Goal: Information Seeking & Learning: Learn about a topic

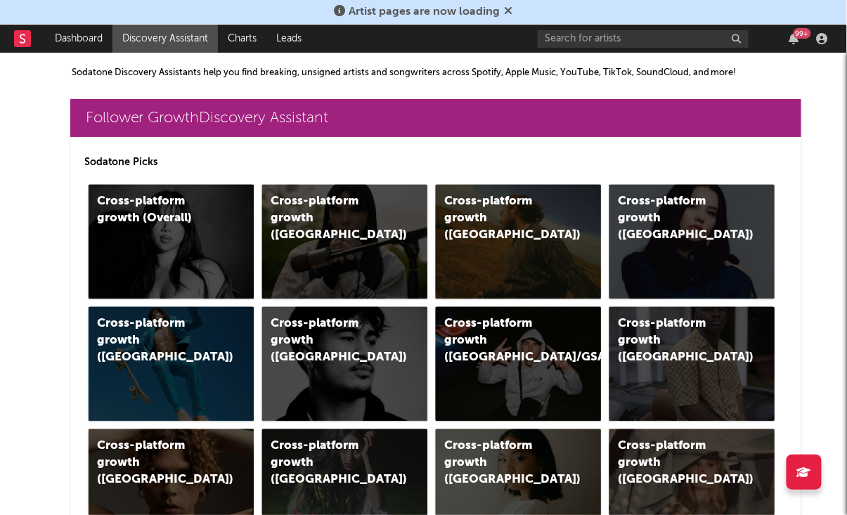
click at [18, 43] on rect at bounding box center [22, 38] width 17 height 17
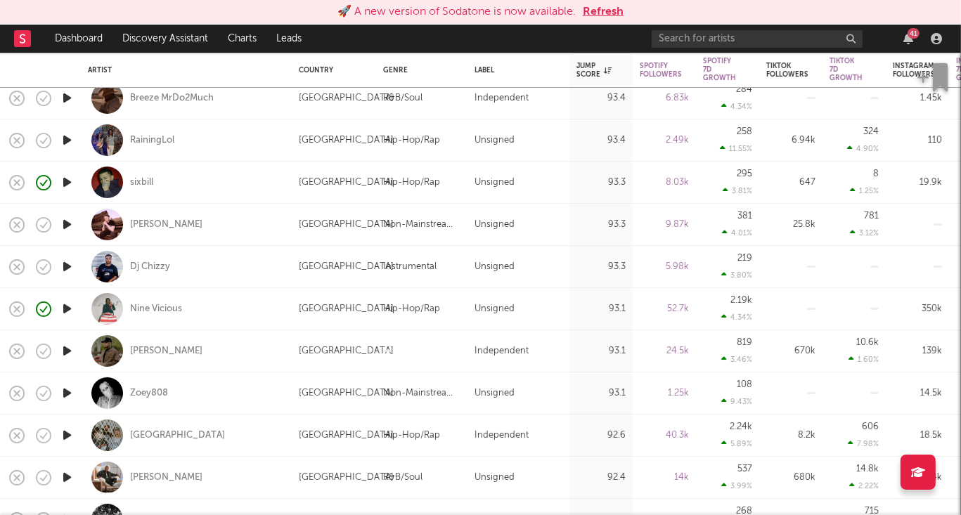
click at [604, 10] on button "Refresh" at bounding box center [603, 12] width 41 height 17
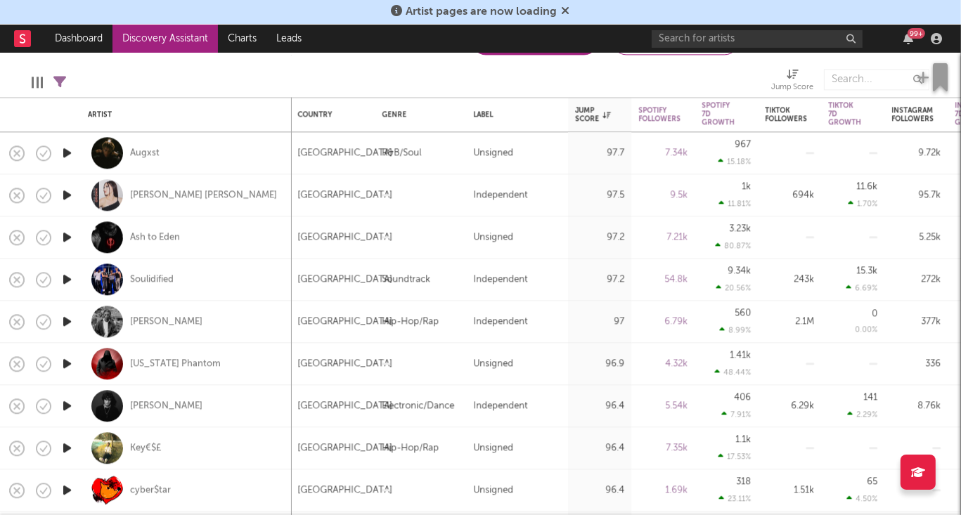
click at [63, 155] on icon "button" at bounding box center [67, 153] width 15 height 18
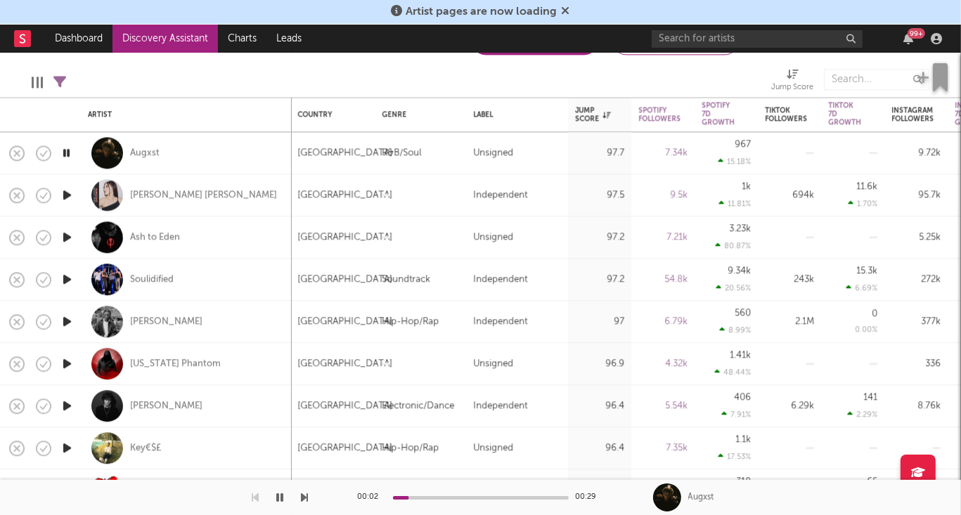
click at [67, 196] on icon "button" at bounding box center [67, 195] width 15 height 18
click at [68, 238] on icon "button" at bounding box center [67, 237] width 15 height 18
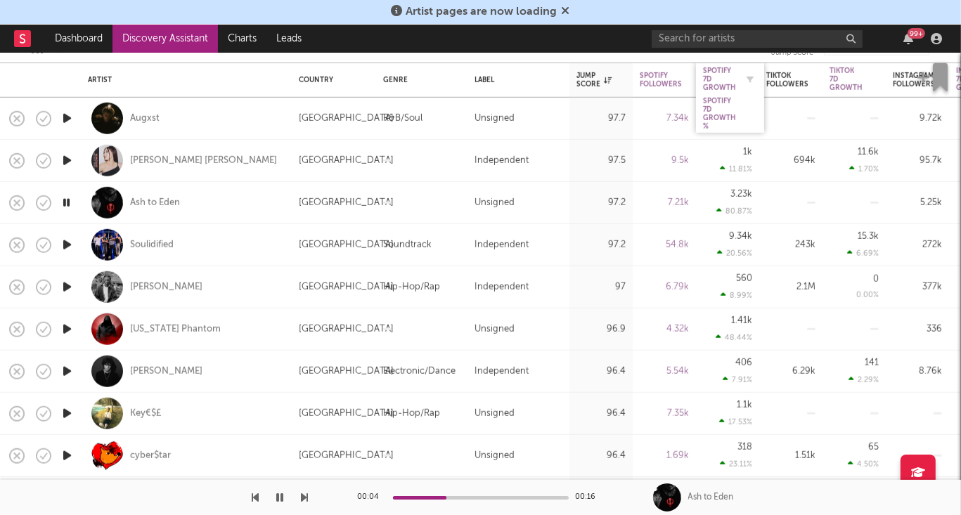
click at [732, 75] on div "Spotify 7D Growth" at bounding box center [719, 78] width 33 height 25
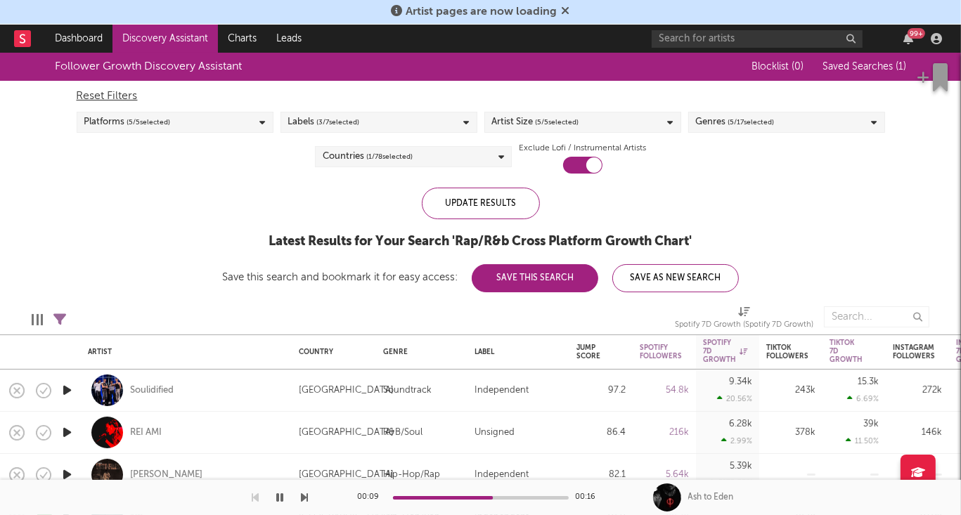
click at [563, 11] on icon at bounding box center [566, 10] width 8 height 11
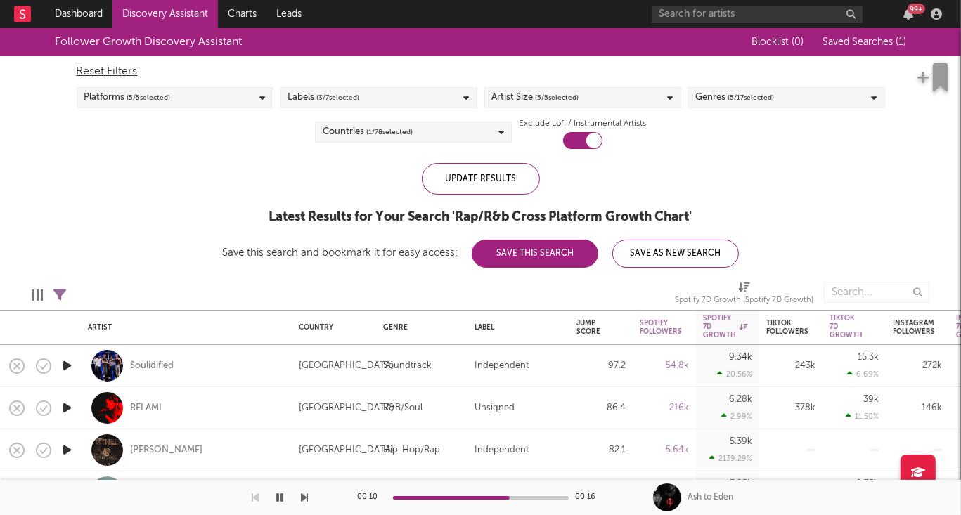
click at [164, 18] on link "Discovery Assistant" at bounding box center [164, 14] width 105 height 28
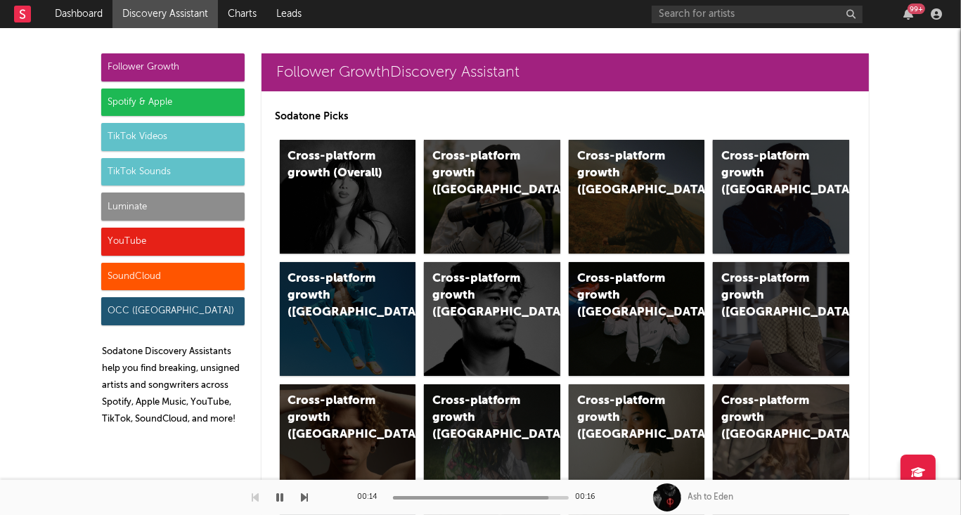
click at [280, 499] on icon "button" at bounding box center [280, 497] width 7 height 11
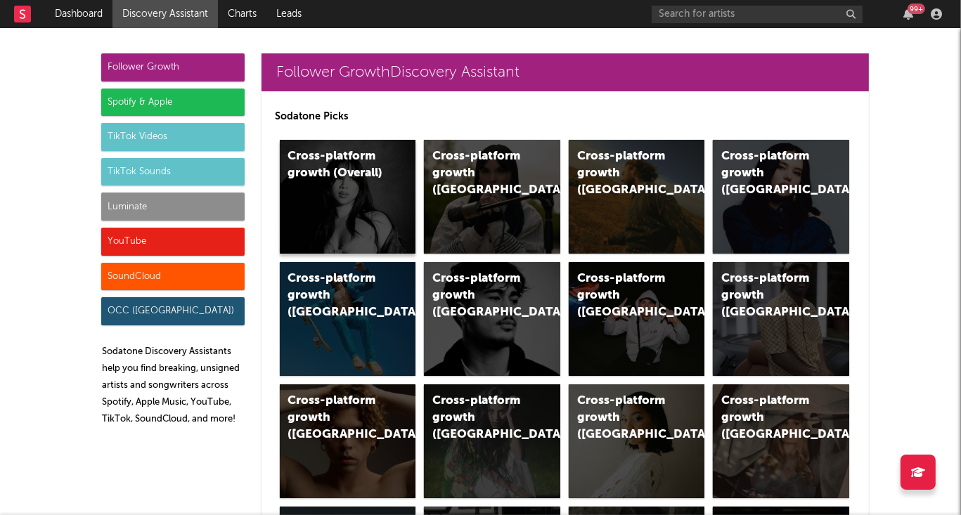
click at [343, 176] on div "Cross-platform growth (Overall)" at bounding box center [336, 165] width 96 height 34
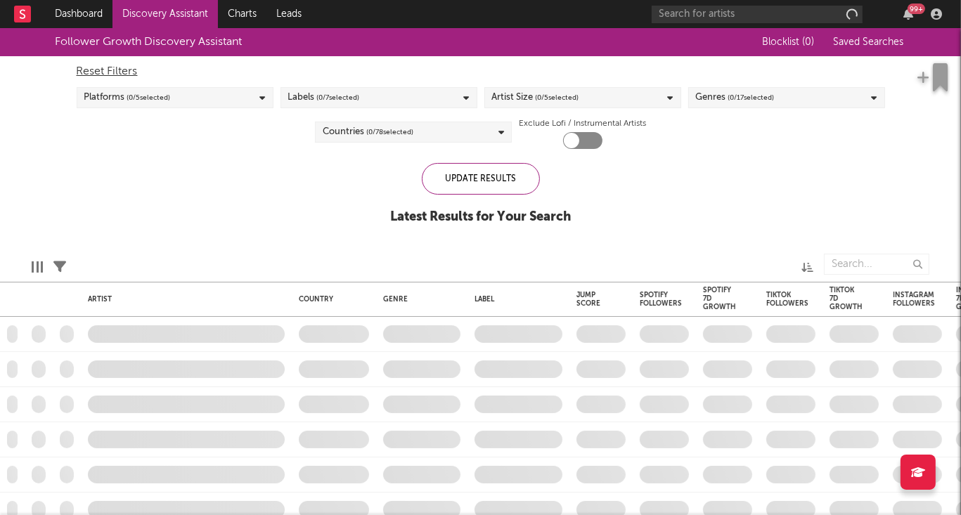
checkbox input "true"
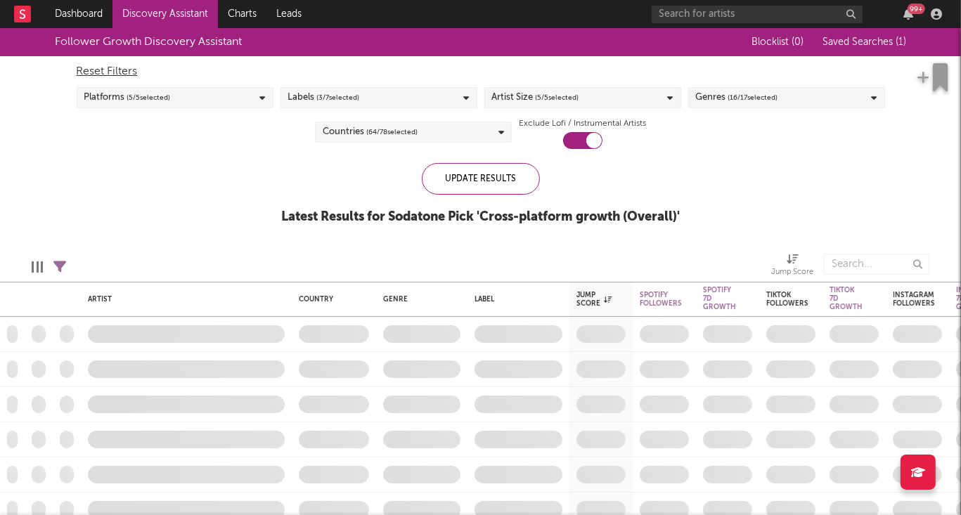
click at [753, 93] on span "( 16 / 17 selected)" at bounding box center [753, 97] width 50 height 17
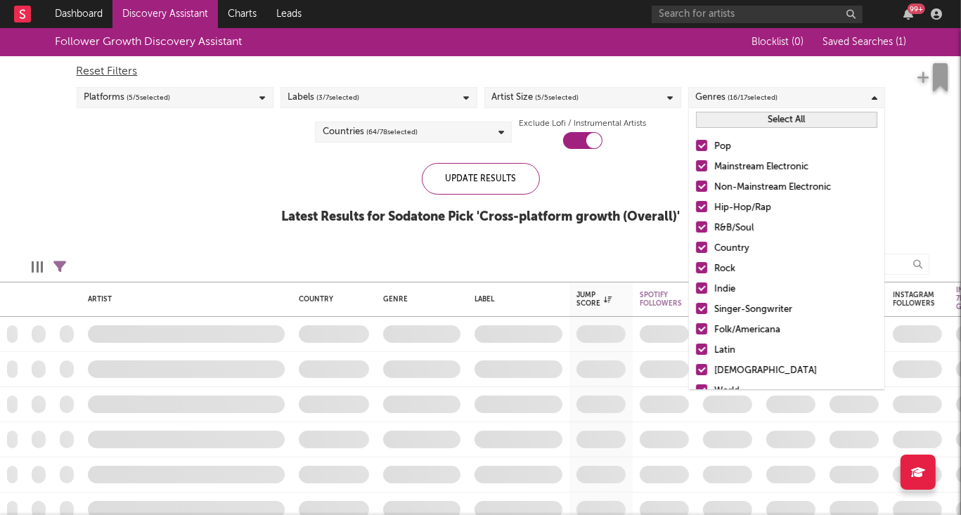
click at [701, 144] on div at bounding box center [701, 145] width 11 height 11
click at [696, 144] on input "Pop" at bounding box center [696, 146] width 0 height 17
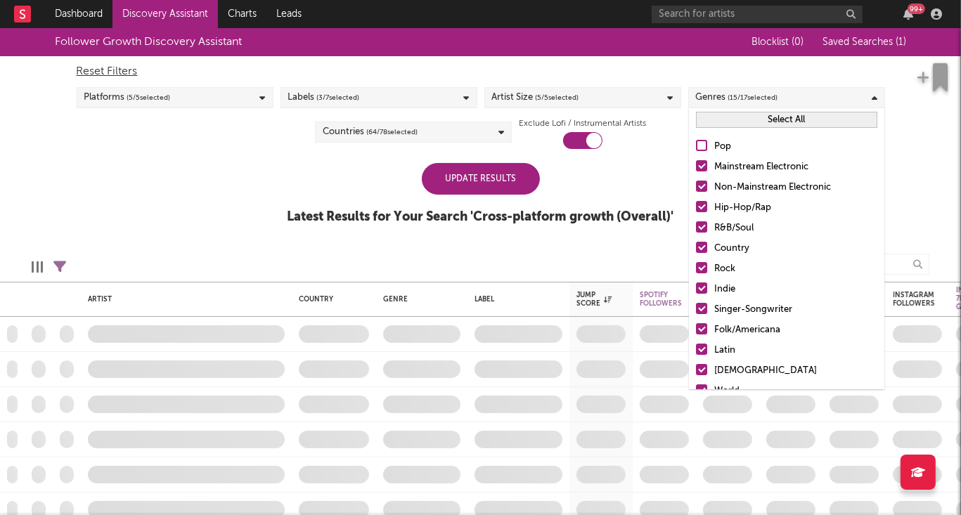
click at [701, 226] on div at bounding box center [701, 226] width 11 height 11
click at [696, 226] on input "R&B/Soul" at bounding box center [696, 228] width 0 height 17
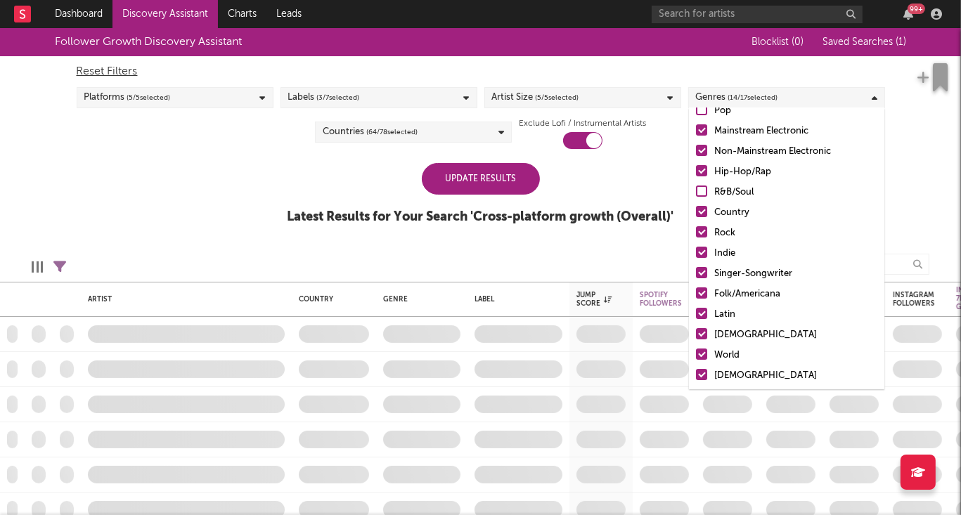
scroll to position [70, 0]
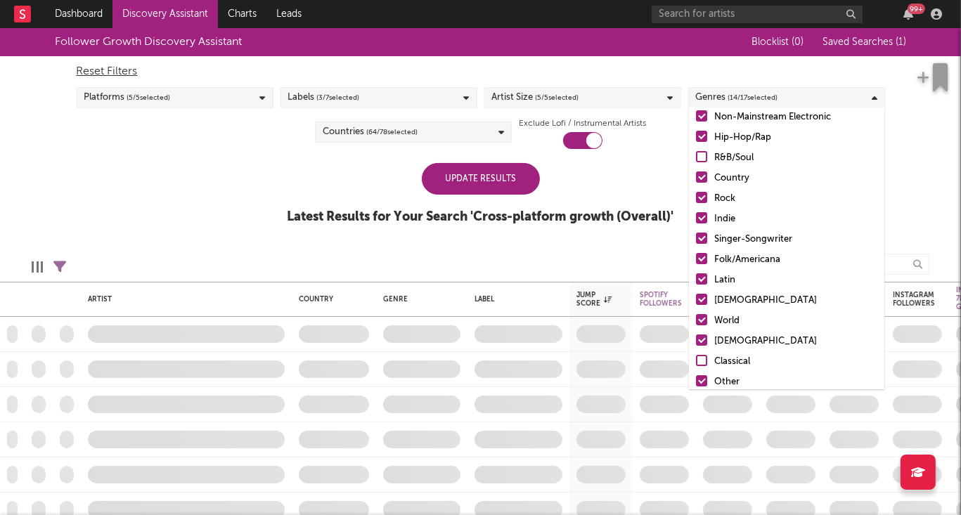
click at [702, 280] on div at bounding box center [701, 278] width 11 height 11
click at [696, 280] on input "Latin" at bounding box center [696, 280] width 0 height 17
click at [702, 299] on div at bounding box center [701, 299] width 11 height 11
click at [696, 299] on input "African" at bounding box center [696, 300] width 0 height 17
click at [699, 320] on div at bounding box center [701, 319] width 11 height 11
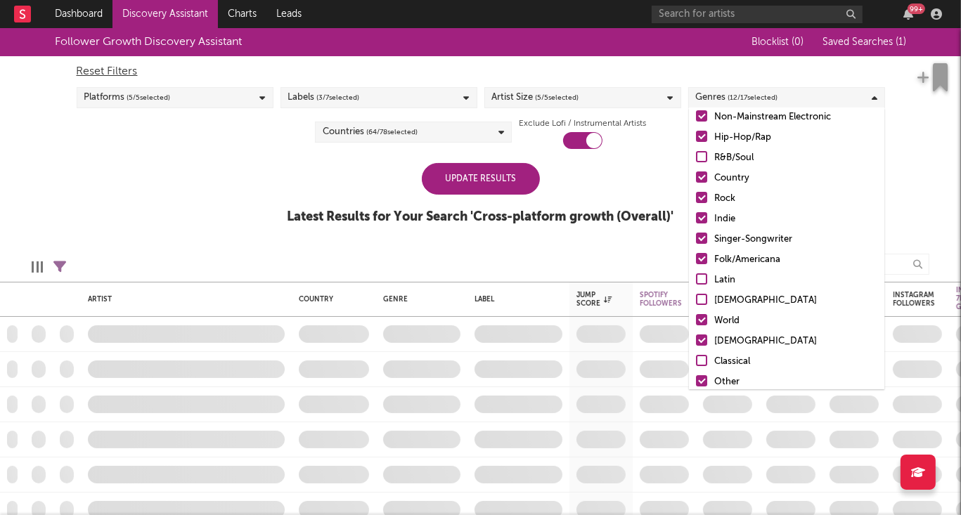
click at [696, 320] on input "World" at bounding box center [696, 321] width 0 height 17
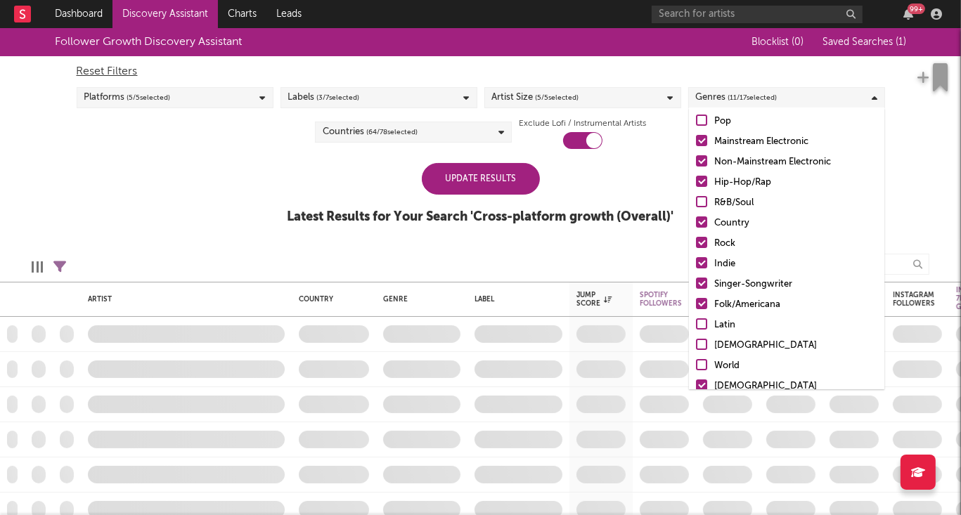
scroll to position [0, 0]
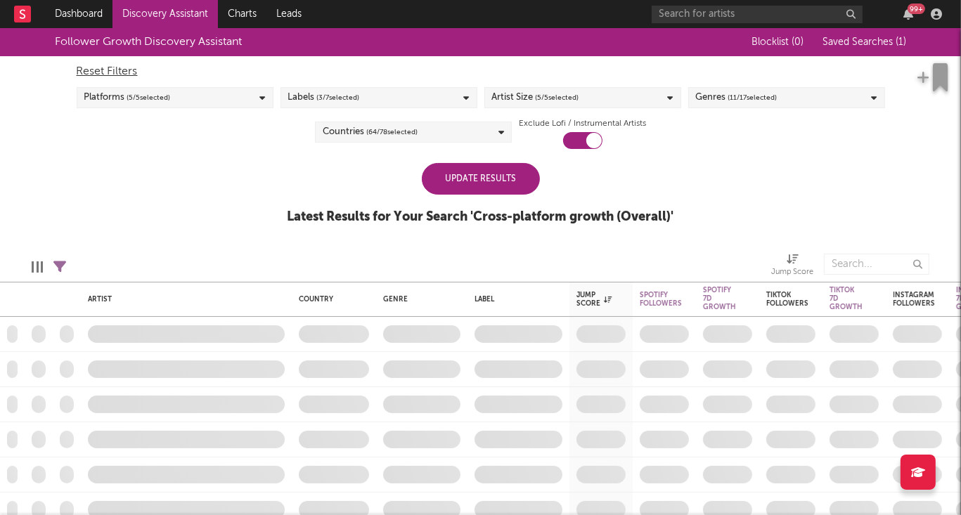
click at [626, 177] on div "Update Results Latest Results for Your Search ' Cross-platform growth (Overall)…" at bounding box center [480, 201] width 387 height 77
click at [484, 186] on div "Update Results" at bounding box center [481, 179] width 118 height 32
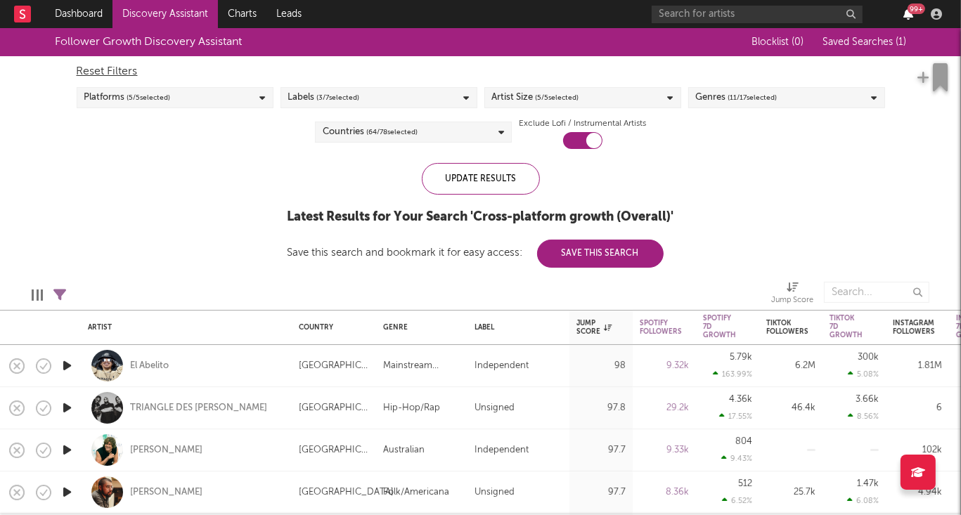
click at [907, 14] on icon "button" at bounding box center [908, 13] width 10 height 11
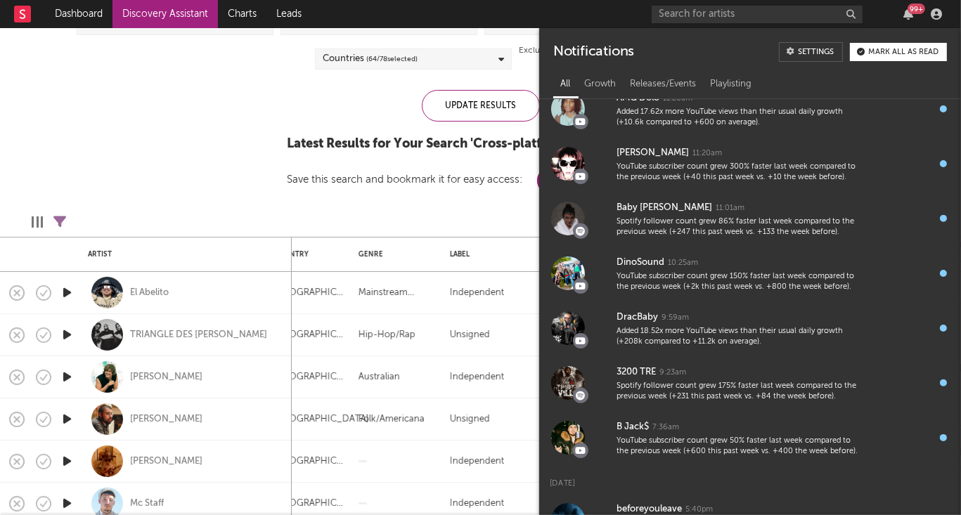
scroll to position [861, 0]
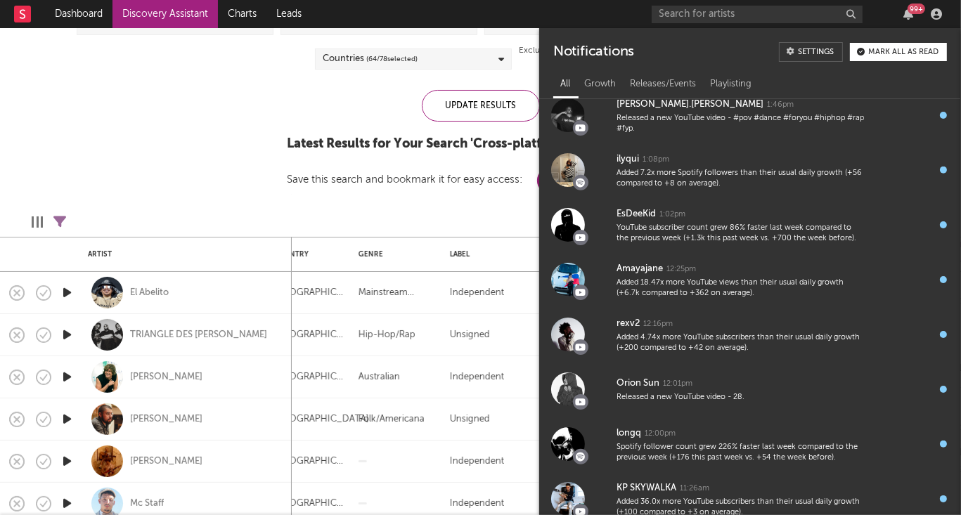
click at [216, 178] on div "Follower Growth Discovery Assistant Blocklist ( 0 ) Saved Searches ( 1 ) Reset …" at bounding box center [480, 75] width 961 height 240
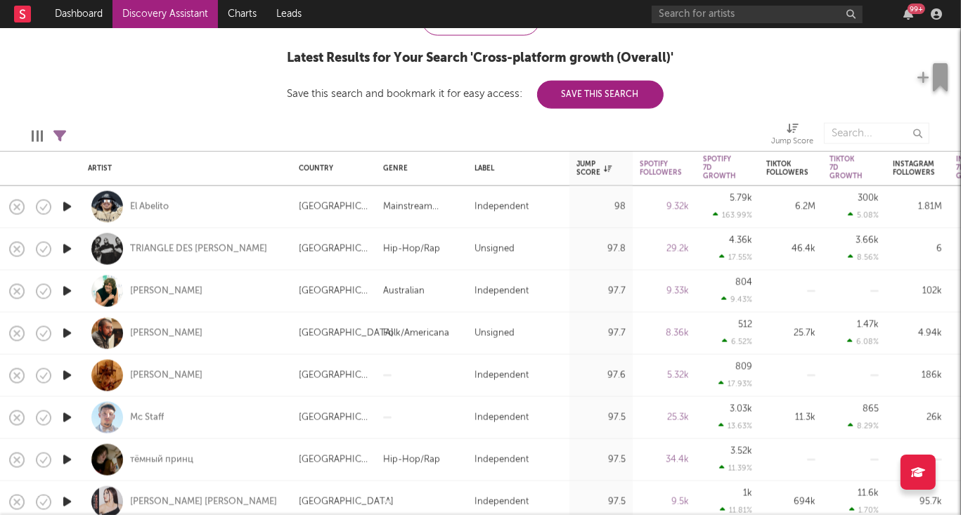
click at [68, 203] on icon "button" at bounding box center [67, 207] width 15 height 18
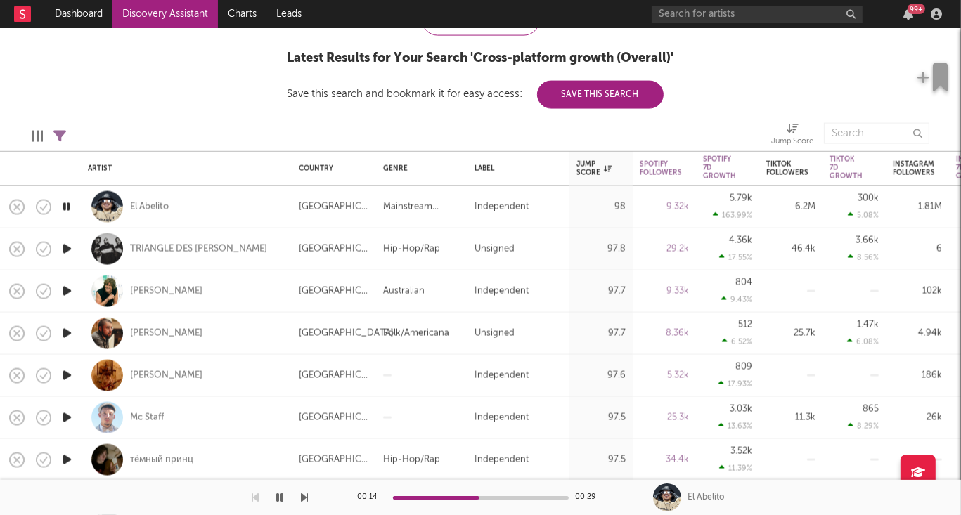
click at [67, 208] on icon "button" at bounding box center [66, 207] width 13 height 18
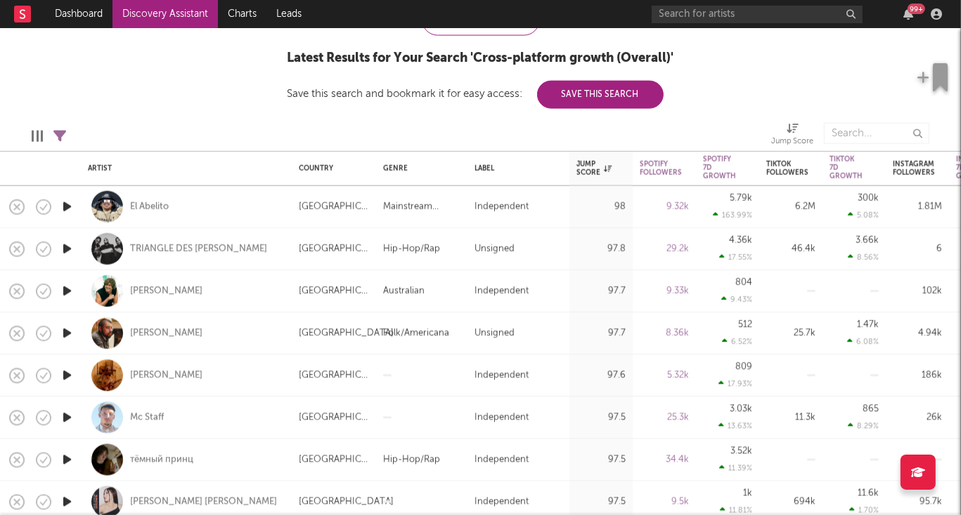
click at [911, 12] on div "99 +" at bounding box center [916, 9] width 18 height 11
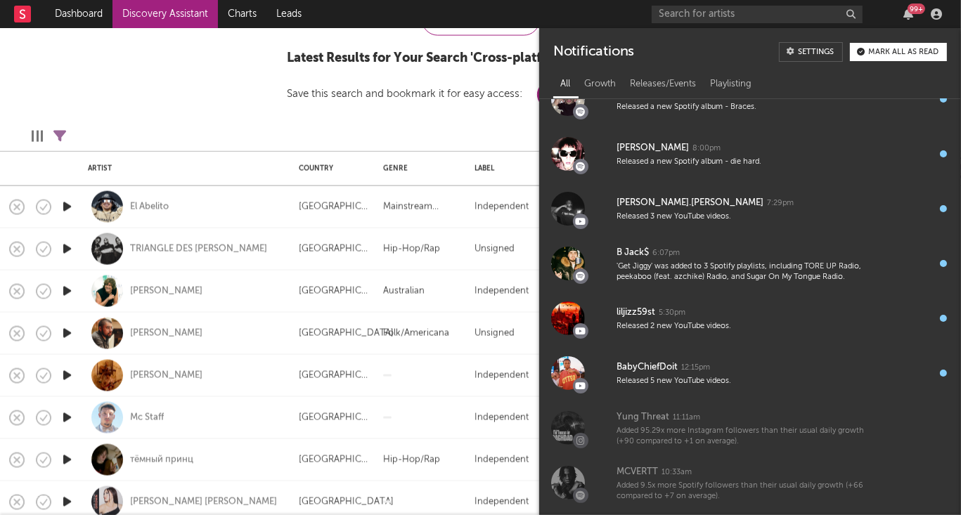
scroll to position [5017, 0]
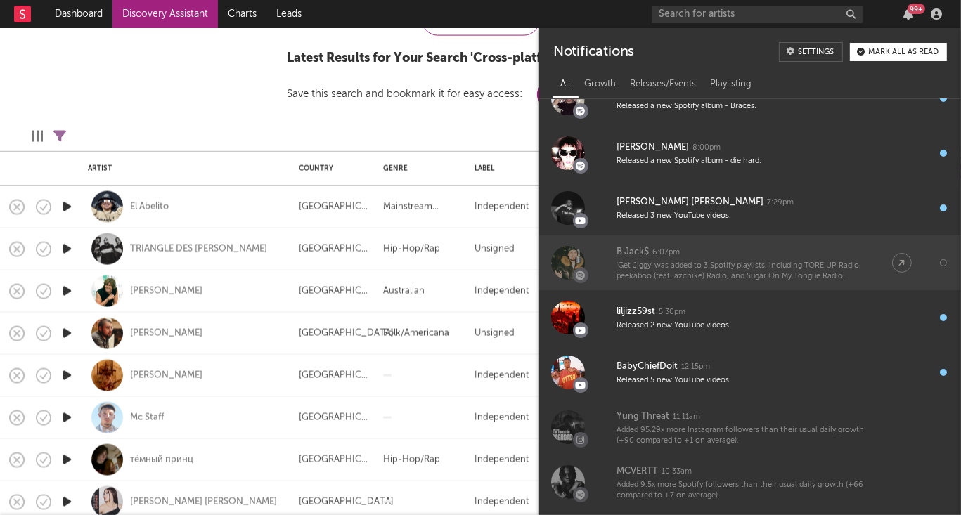
click at [631, 250] on div "B Jack$" at bounding box center [632, 252] width 32 height 17
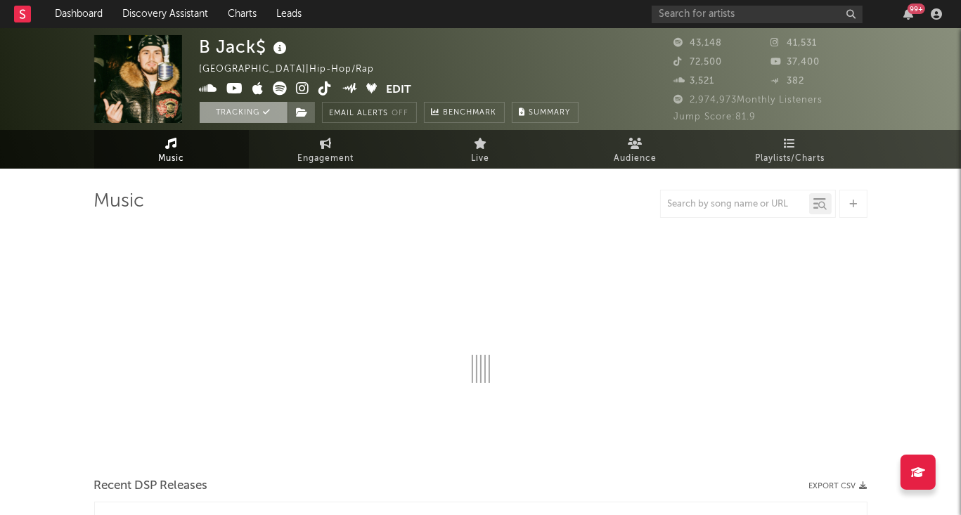
select select "6m"
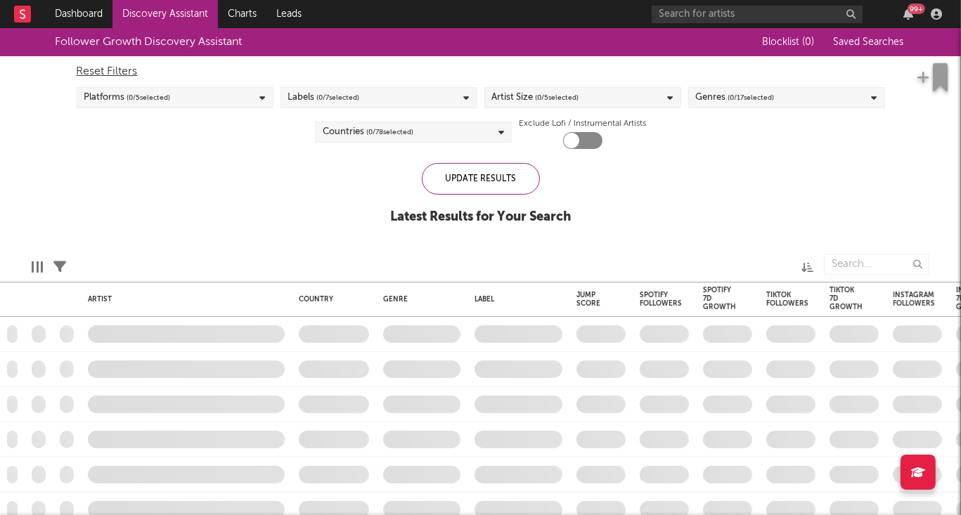
checkbox input "true"
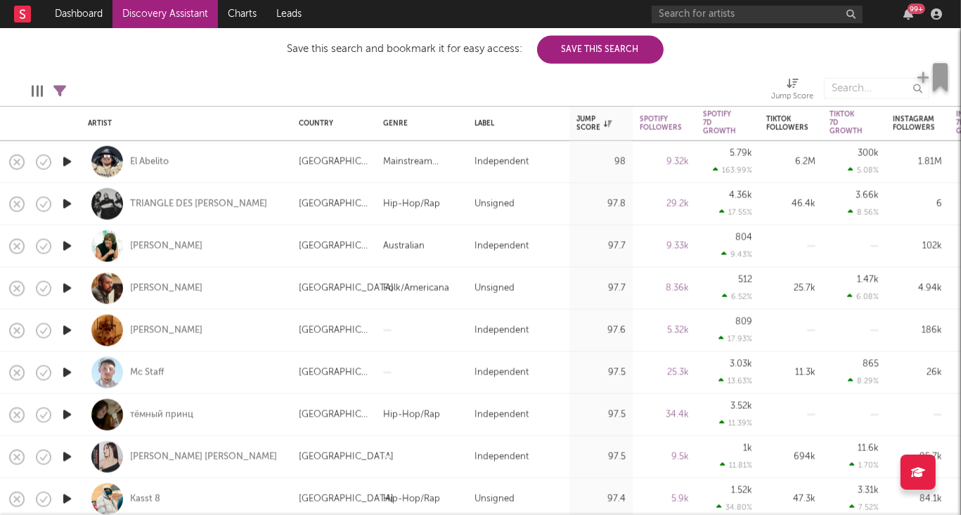
click at [67, 206] on icon "button" at bounding box center [67, 204] width 15 height 18
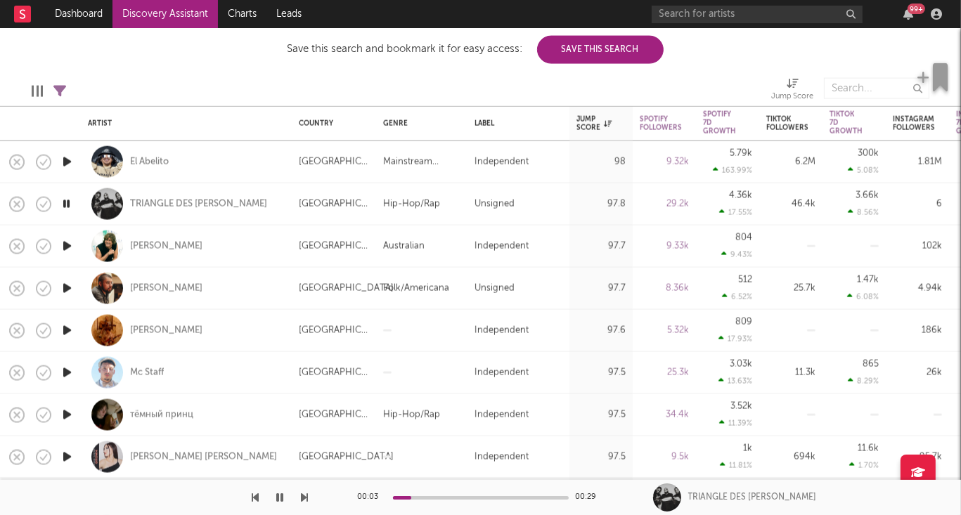
click at [66, 248] on icon "button" at bounding box center [67, 247] width 15 height 18
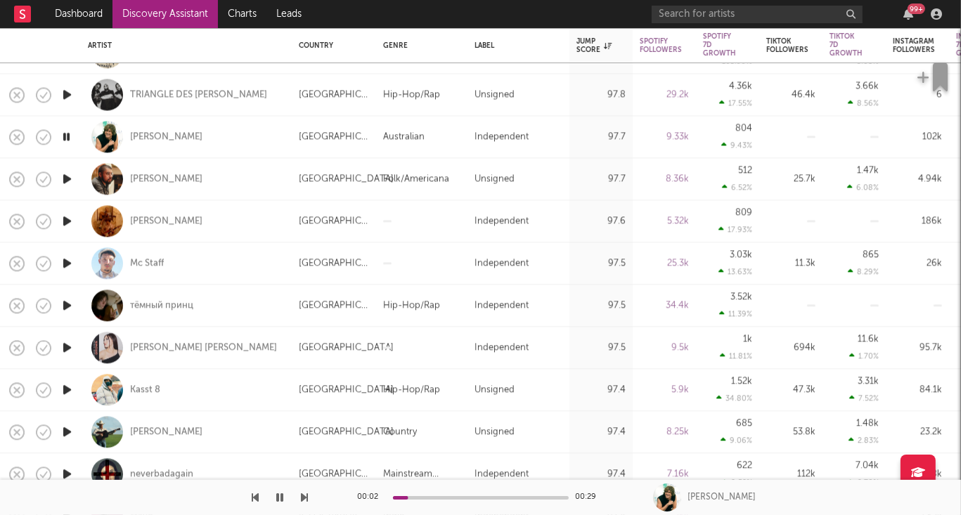
click at [67, 179] on icon "button" at bounding box center [67, 179] width 15 height 18
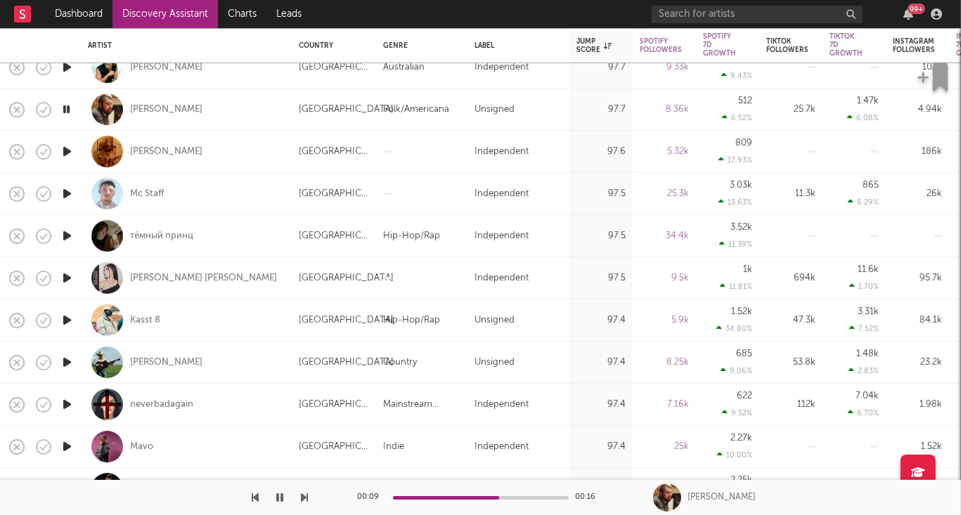
click at [67, 153] on icon "button" at bounding box center [67, 152] width 15 height 18
click at [65, 193] on icon "button" at bounding box center [67, 194] width 15 height 18
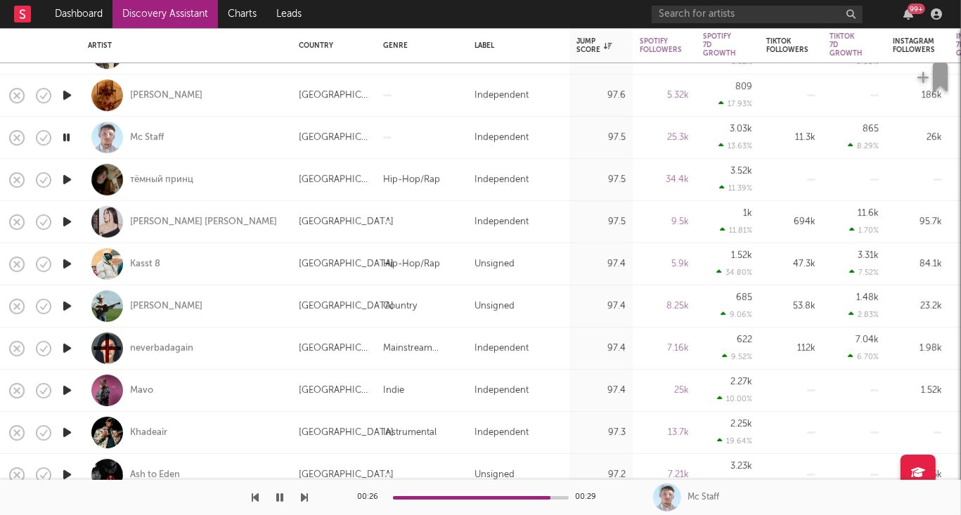
click at [74, 181] on icon "button" at bounding box center [67, 180] width 15 height 18
click at [67, 224] on icon "button" at bounding box center [67, 222] width 15 height 18
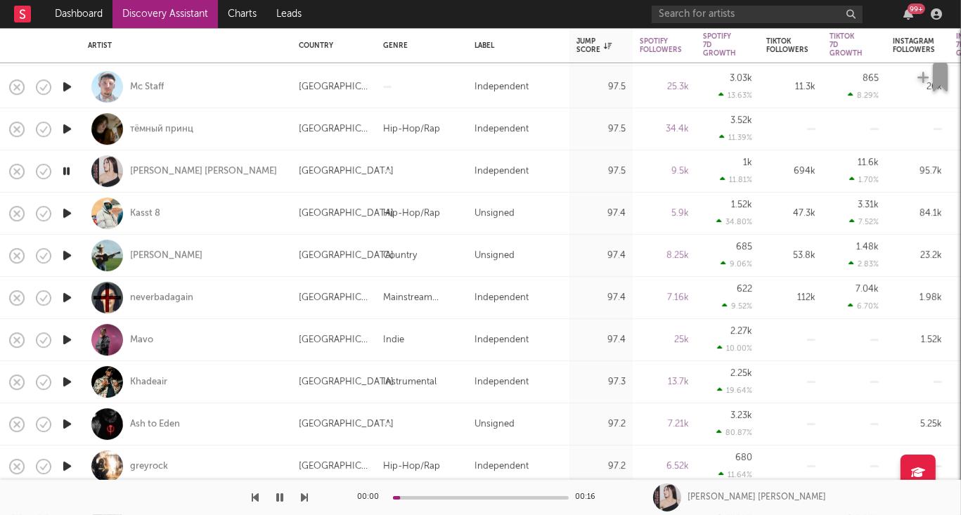
click at [66, 215] on icon "button" at bounding box center [67, 214] width 15 height 18
click at [67, 254] on icon "button" at bounding box center [67, 256] width 15 height 18
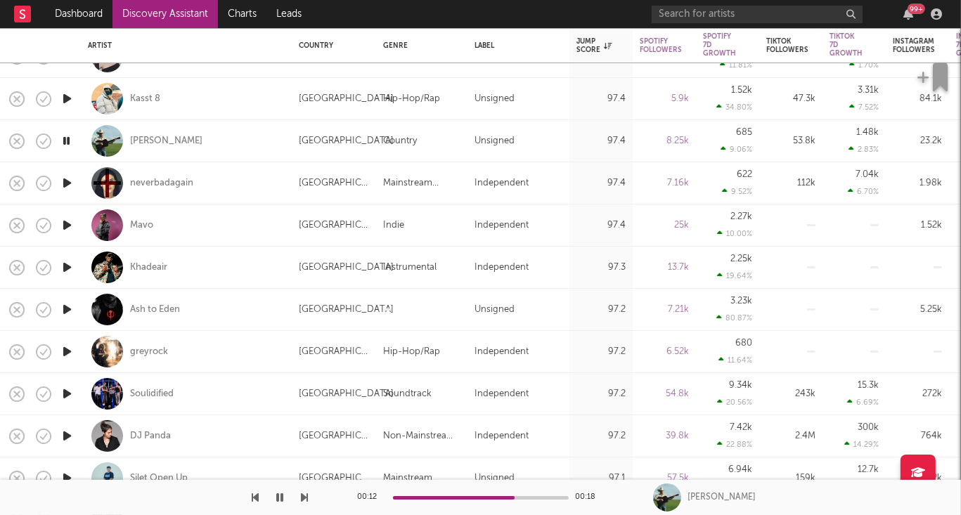
click at [65, 181] on icon "button" at bounding box center [67, 183] width 15 height 18
click at [146, 186] on div "neverbadagain" at bounding box center [161, 183] width 63 height 13
click at [66, 221] on icon "button" at bounding box center [67, 225] width 15 height 18
click at [67, 269] on icon "button" at bounding box center [67, 268] width 15 height 18
click at [67, 308] on icon "button" at bounding box center [67, 310] width 15 height 18
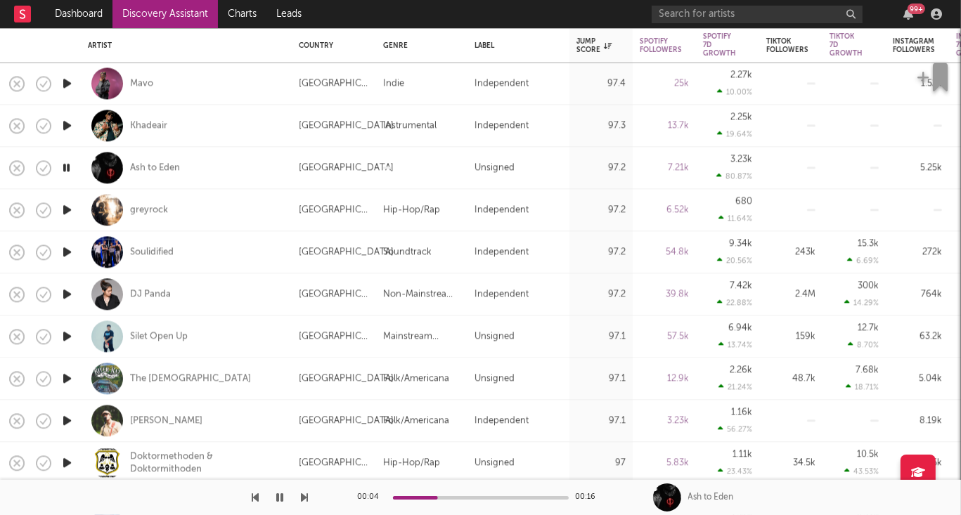
click at [66, 209] on icon "button" at bounding box center [67, 210] width 15 height 18
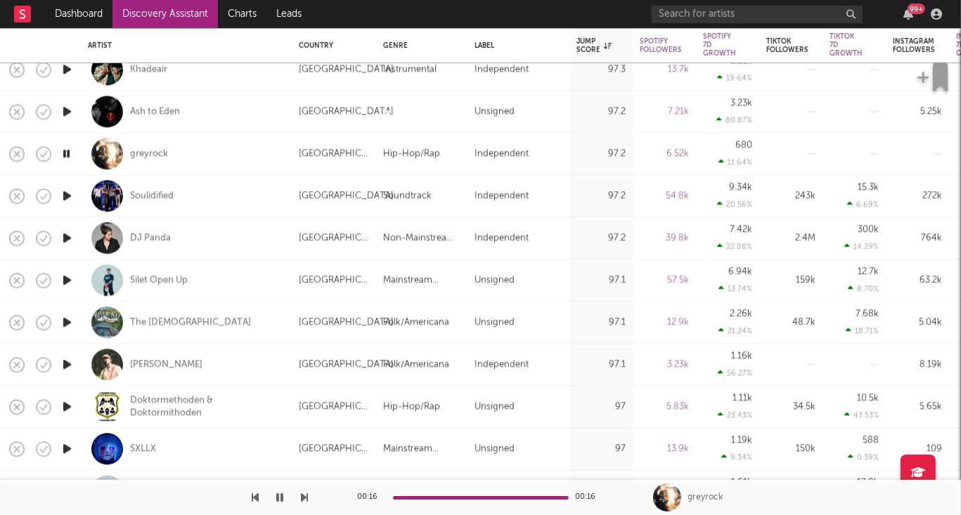
click at [63, 198] on icon "button" at bounding box center [67, 196] width 15 height 18
click at [67, 236] on icon "button" at bounding box center [67, 238] width 15 height 18
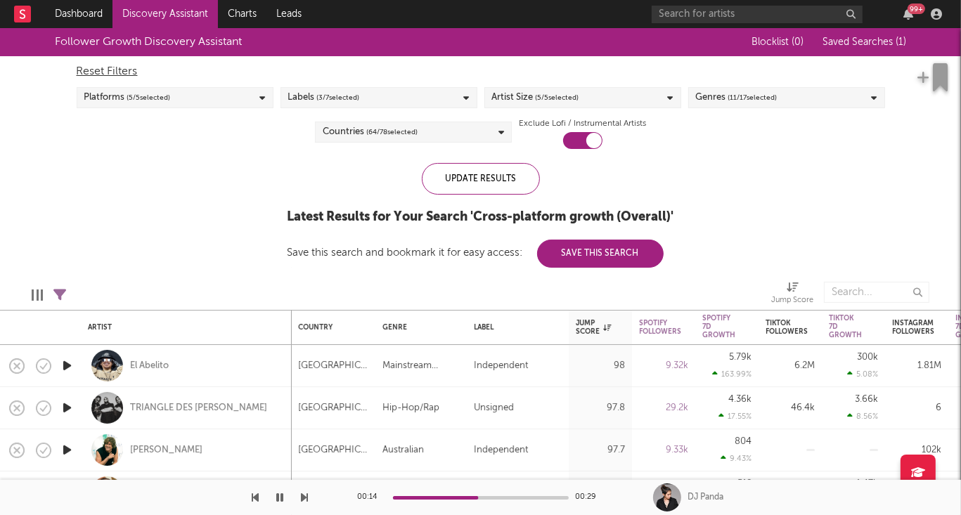
click at [753, 92] on span "( 11 / 17 selected)" at bounding box center [752, 97] width 49 height 17
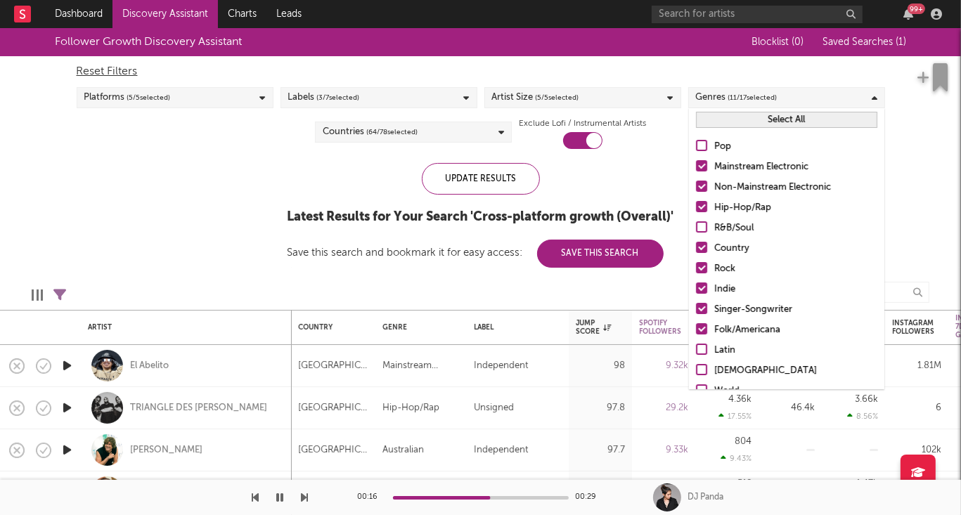
click at [252, 188] on div "Follower Growth Discovery Assistant Blocklist ( 0 ) Saved Searches ( 1 ) Reset …" at bounding box center [480, 148] width 961 height 240
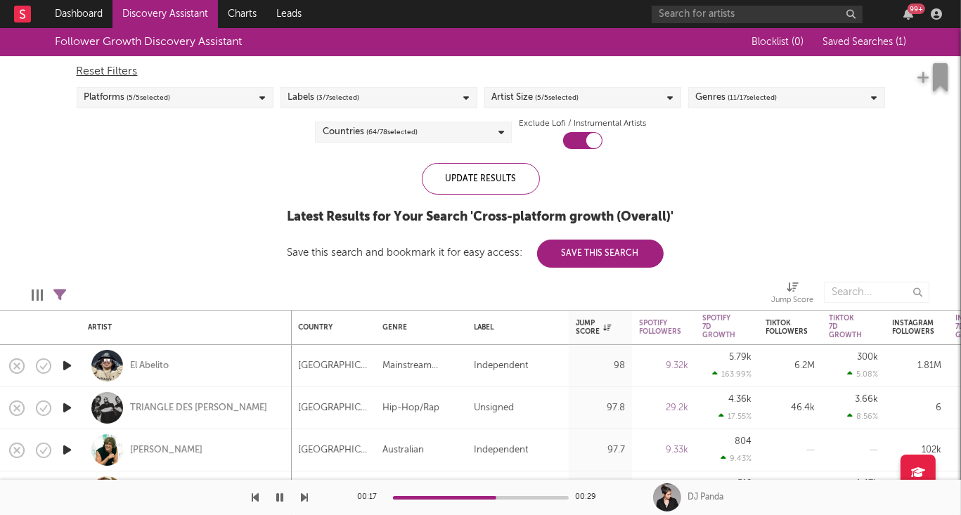
click at [413, 135] on span "( 64 / 78 selected)" at bounding box center [391, 132] width 51 height 17
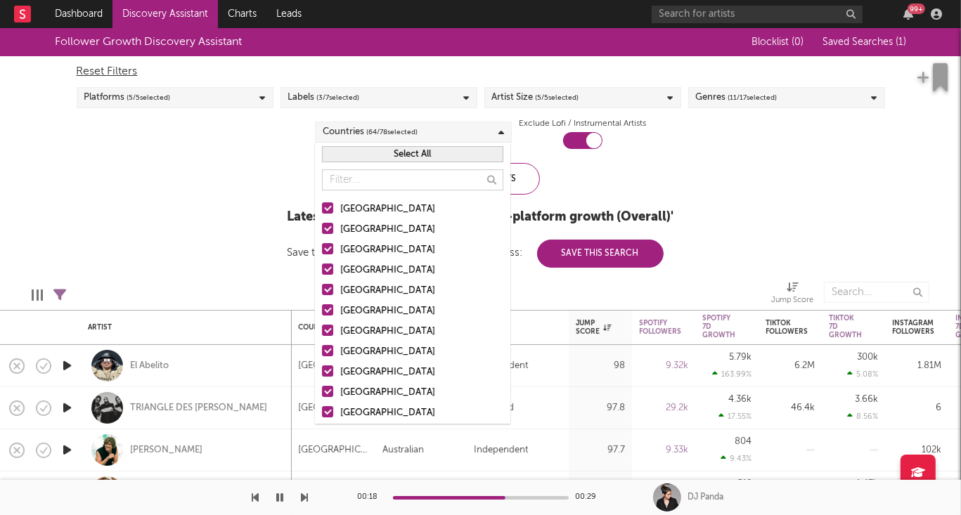
click at [327, 228] on div at bounding box center [327, 228] width 11 height 11
click at [322, 228] on input "Australia" at bounding box center [322, 229] width 0 height 17
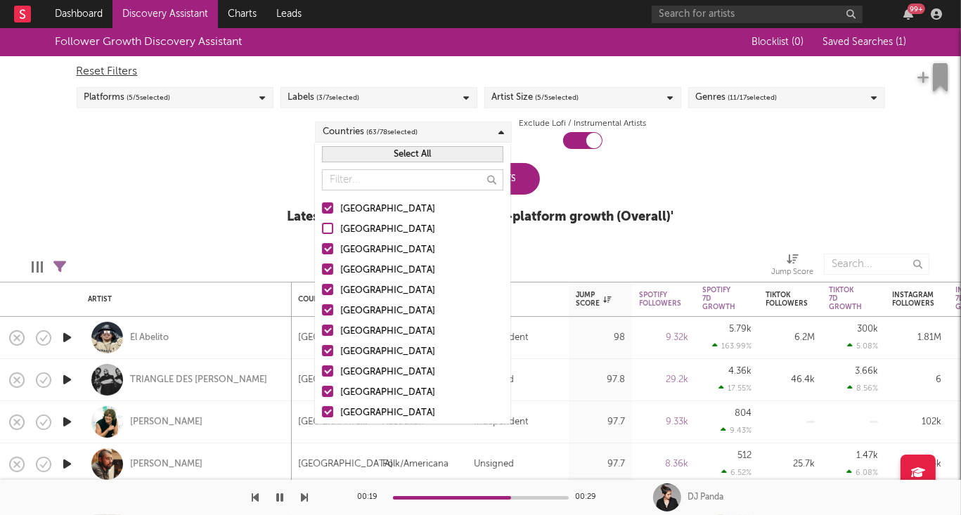
click at [329, 252] on div at bounding box center [327, 248] width 11 height 11
click at [322, 252] on input "Canada" at bounding box center [322, 250] width 0 height 17
click at [328, 267] on div at bounding box center [327, 269] width 11 height 11
click at [322, 267] on input "United Kingdom" at bounding box center [322, 270] width 0 height 17
click at [327, 288] on div at bounding box center [327, 289] width 11 height 11
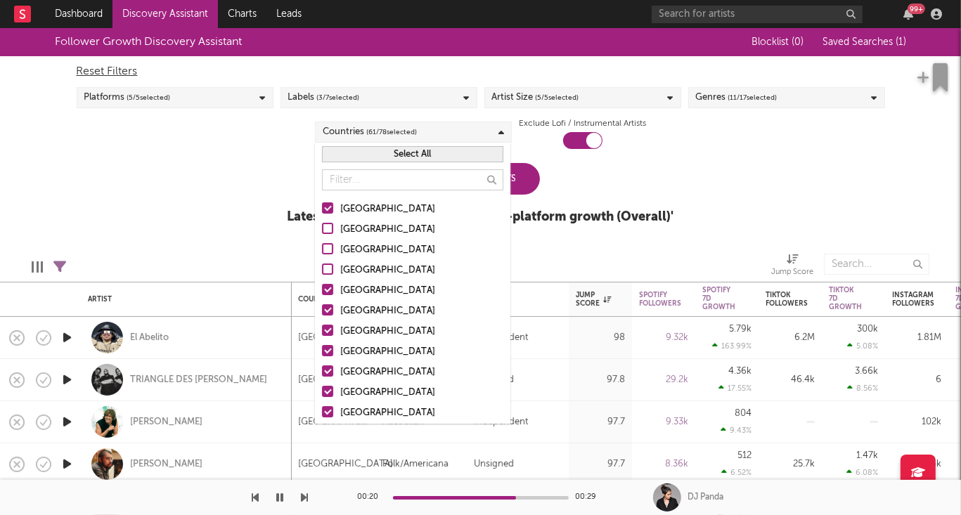
click at [322, 288] on input "Germany" at bounding box center [322, 291] width 0 height 17
click at [326, 312] on div at bounding box center [327, 309] width 11 height 11
click at [322, 312] on input "Belgium" at bounding box center [322, 311] width 0 height 17
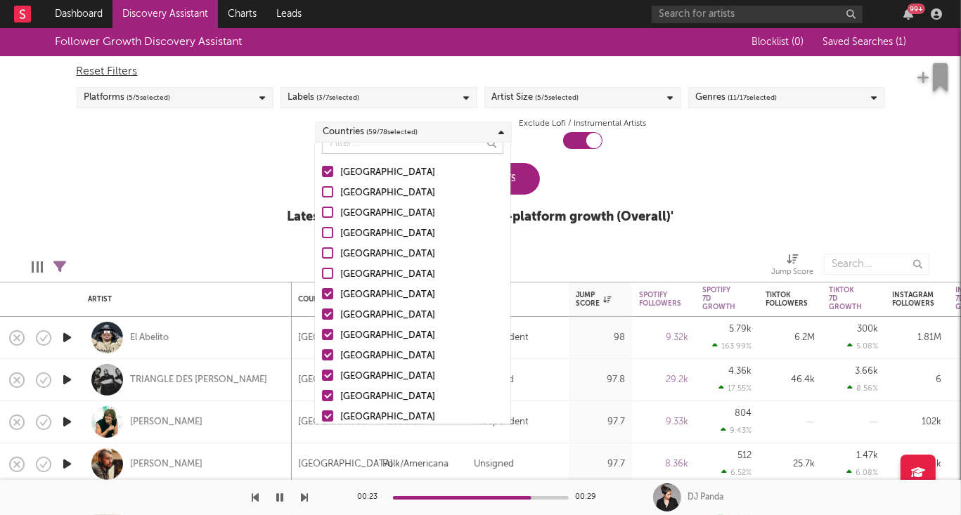
click at [325, 295] on div at bounding box center [327, 293] width 11 height 11
click at [322, 295] on input "France" at bounding box center [322, 295] width 0 height 17
click at [328, 319] on div at bounding box center [327, 314] width 11 height 11
click at [322, 319] on input "Netherlands" at bounding box center [322, 315] width 0 height 17
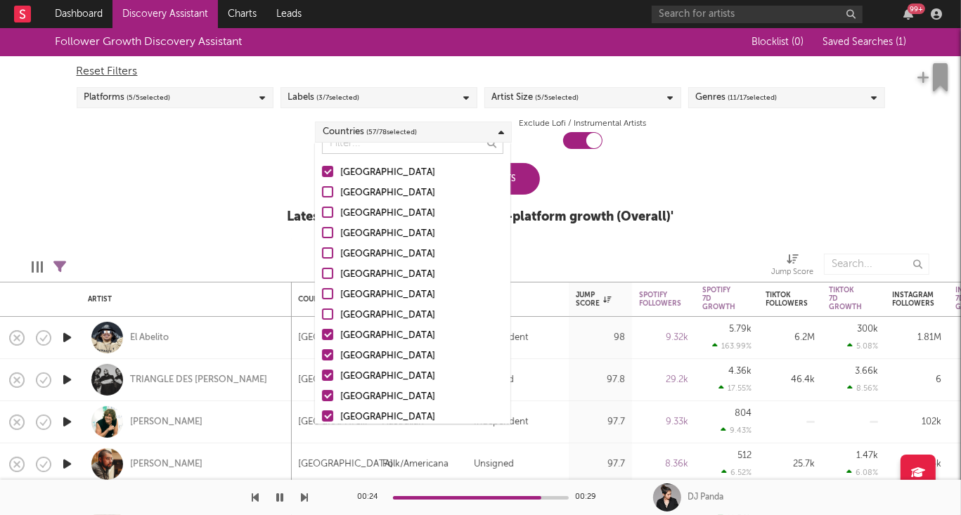
click at [327, 334] on div at bounding box center [327, 334] width 11 height 11
click at [322, 334] on input "Austria" at bounding box center [322, 336] width 0 height 17
click at [327, 354] on div at bounding box center [327, 354] width 11 height 11
click at [322, 354] on input "Switzerland" at bounding box center [322, 356] width 0 height 17
click at [327, 373] on div at bounding box center [327, 375] width 11 height 11
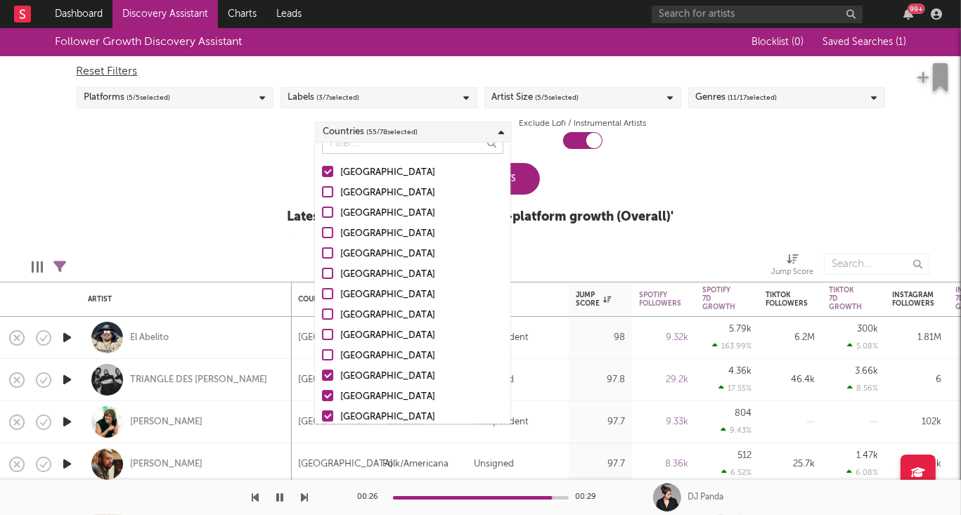
click at [322, 373] on input "Brazil" at bounding box center [322, 376] width 0 height 17
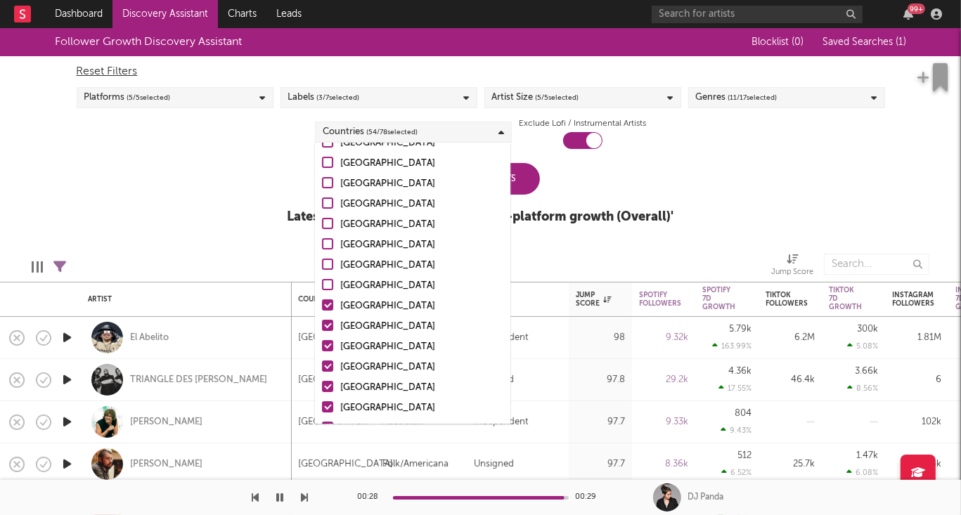
click at [328, 323] on div at bounding box center [327, 325] width 11 height 11
click at [322, 323] on input "Argentina" at bounding box center [322, 326] width 0 height 17
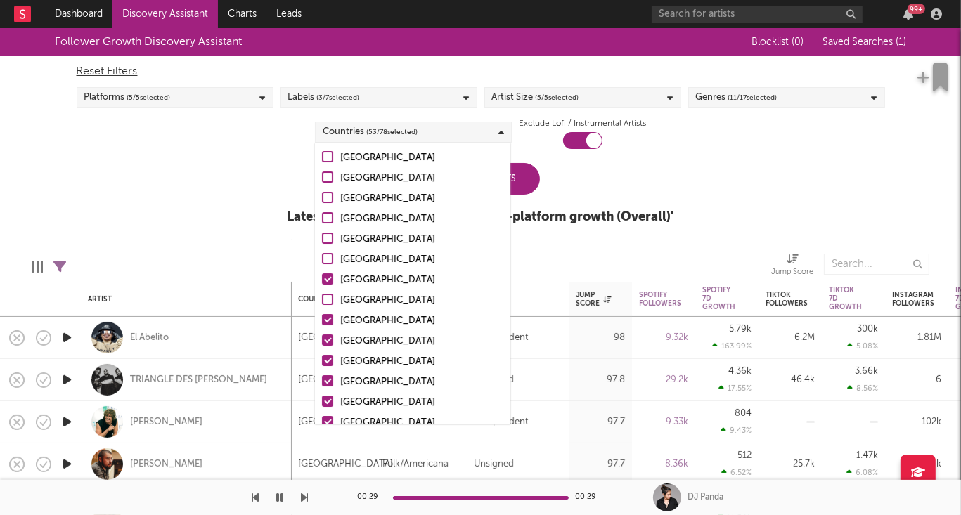
click at [327, 318] on div at bounding box center [327, 319] width 11 height 11
click at [322, 318] on input "Chile" at bounding box center [322, 321] width 0 height 17
click at [327, 313] on label "Chile" at bounding box center [412, 321] width 181 height 17
click at [322, 313] on input "Chile" at bounding box center [322, 321] width 0 height 17
click at [328, 339] on div at bounding box center [327, 340] width 11 height 11
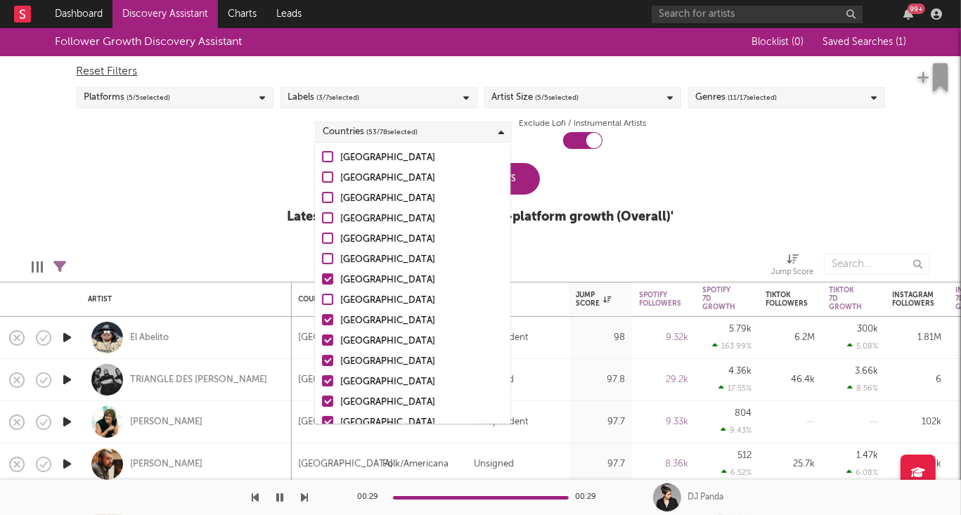
click at [322, 339] on input "Italy" at bounding box center [322, 341] width 0 height 17
click at [328, 381] on div at bounding box center [327, 380] width 11 height 11
click at [322, 381] on input "Sweden" at bounding box center [322, 382] width 0 height 17
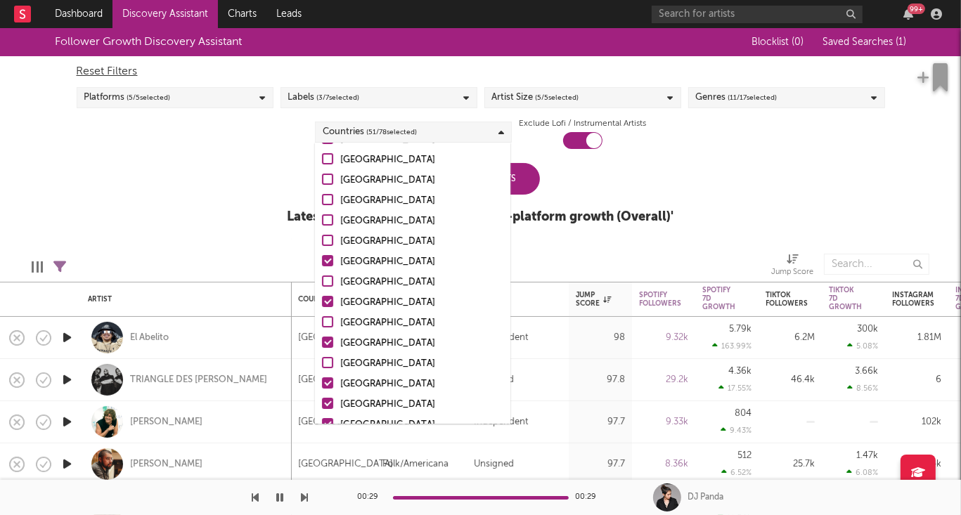
click at [326, 386] on div at bounding box center [327, 382] width 11 height 11
click at [322, 386] on input "Russia" at bounding box center [322, 384] width 0 height 17
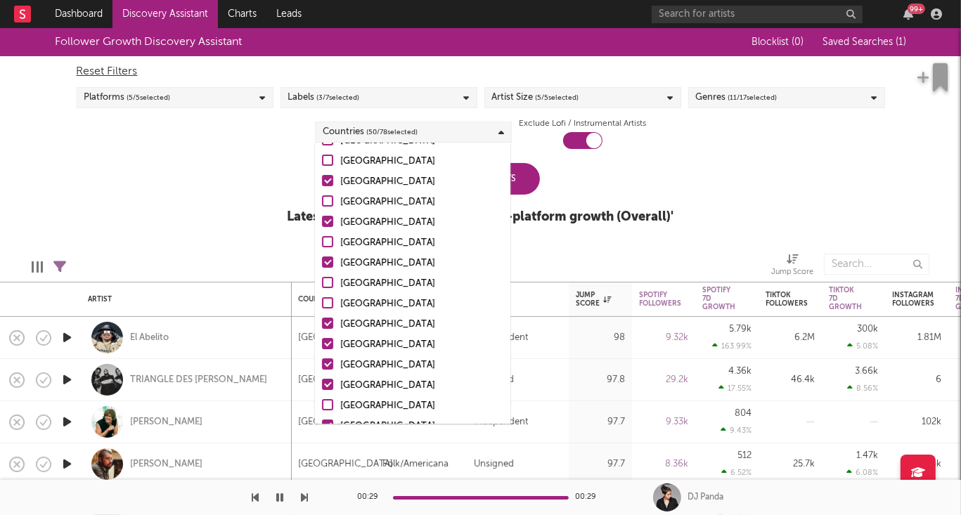
click at [327, 321] on div at bounding box center [327, 323] width 11 height 11
click at [322, 321] on input "China" at bounding box center [322, 324] width 0 height 17
click at [329, 344] on div at bounding box center [327, 343] width 11 height 11
click at [322, 344] on input "Taiwan" at bounding box center [322, 345] width 0 height 17
click at [328, 367] on div at bounding box center [327, 363] width 11 height 11
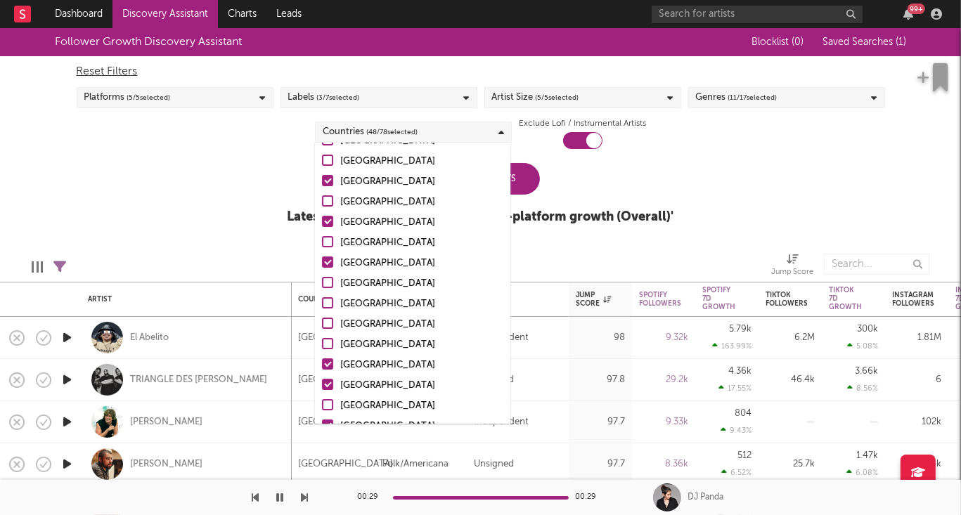
click at [322, 367] on input "Hong Kong" at bounding box center [322, 365] width 0 height 17
drag, startPoint x: 328, startPoint y: 389, endPoint x: 328, endPoint y: 342, distance: 47.1
click at [328, 389] on label "South Korea" at bounding box center [412, 385] width 181 height 17
click at [322, 389] on input "South Korea" at bounding box center [322, 385] width 0 height 17
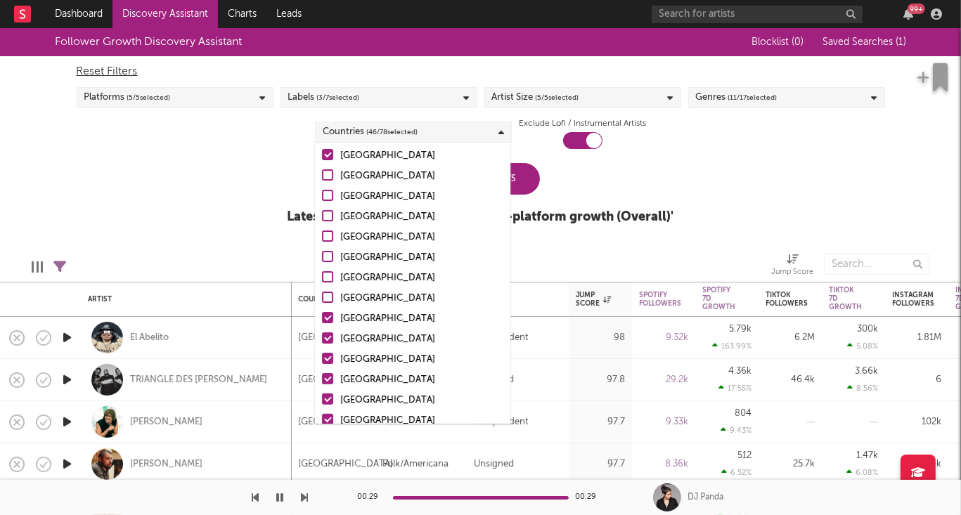
scroll to position [390, 0]
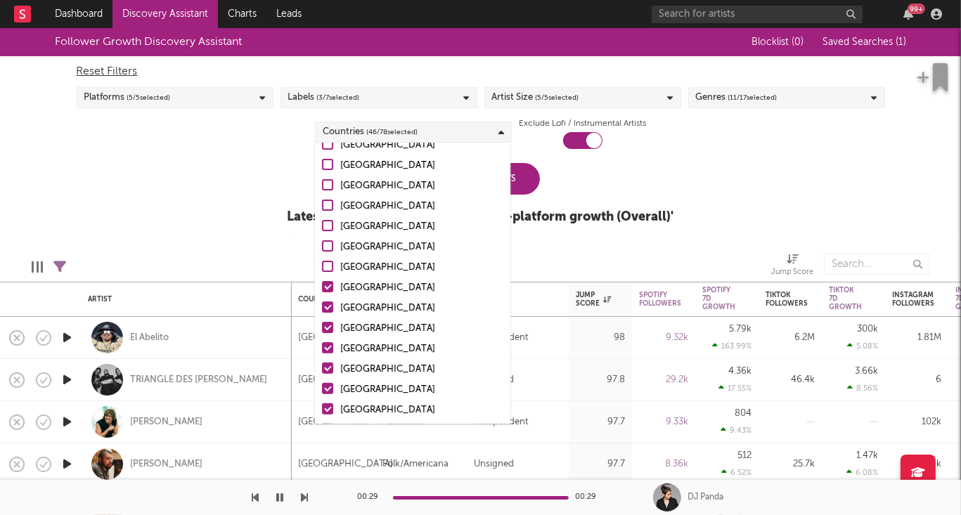
click at [326, 286] on div at bounding box center [327, 286] width 11 height 11
click at [322, 286] on input "Norway" at bounding box center [322, 288] width 0 height 17
click at [326, 309] on div at bounding box center [327, 307] width 11 height 11
click at [322, 309] on input "Denmark" at bounding box center [322, 308] width 0 height 17
click at [326, 329] on div at bounding box center [327, 327] width 11 height 11
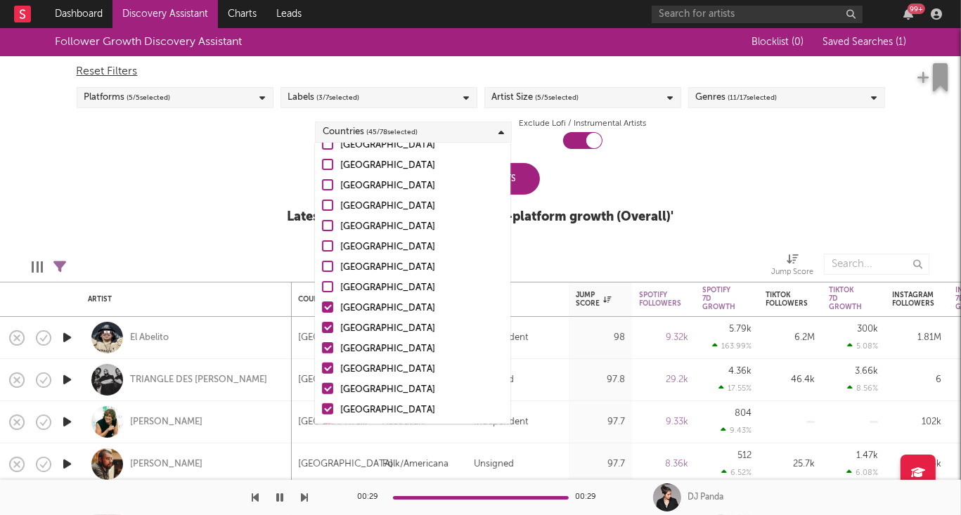
click at [322, 329] on input "Japan" at bounding box center [322, 329] width 0 height 17
click at [327, 326] on div at bounding box center [327, 327] width 11 height 11
click at [322, 326] on input "Japan" at bounding box center [322, 329] width 0 height 17
click at [327, 349] on div at bounding box center [327, 347] width 11 height 11
click at [322, 349] on input "India" at bounding box center [322, 349] width 0 height 17
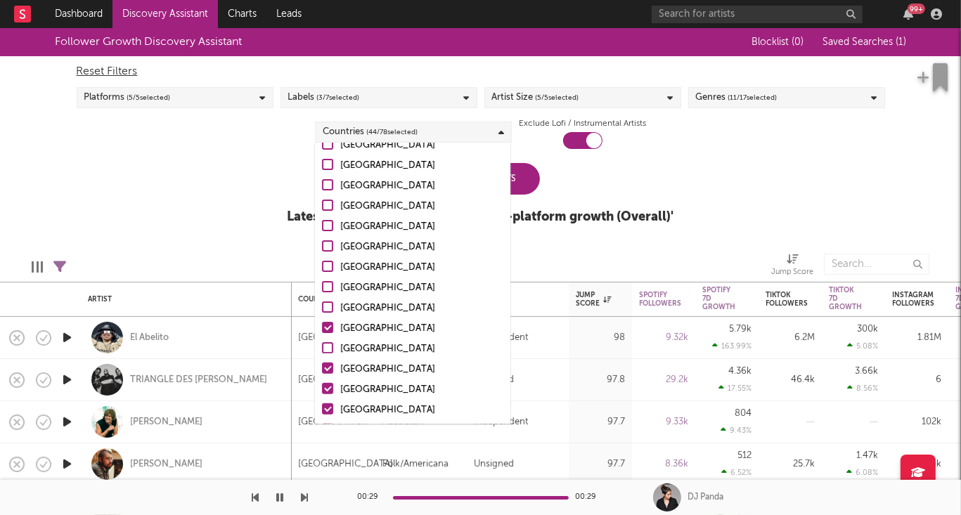
click at [327, 370] on div at bounding box center [327, 368] width 11 height 11
click at [322, 370] on input "Turkey" at bounding box center [322, 369] width 0 height 17
click at [327, 389] on div at bounding box center [327, 388] width 11 height 11
click at [322, 389] on input "Finland" at bounding box center [322, 390] width 0 height 17
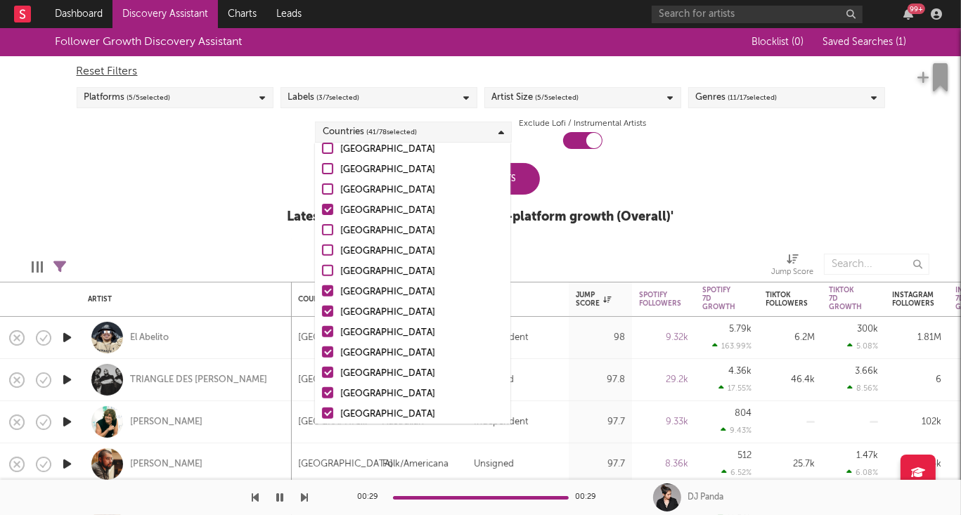
scroll to position [511, 0]
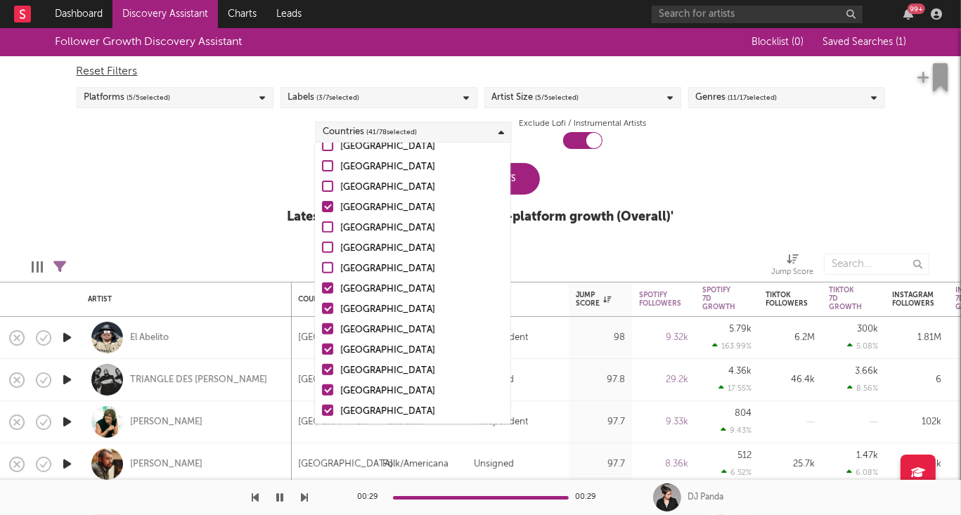
click at [325, 290] on div at bounding box center [327, 288] width 11 height 11
click at [322, 290] on input "Poland" at bounding box center [322, 289] width 0 height 17
click at [330, 308] on div at bounding box center [327, 308] width 11 height 11
click at [322, 308] on input "Colombia" at bounding box center [322, 310] width 0 height 17
click at [329, 327] on div at bounding box center [327, 328] width 11 height 11
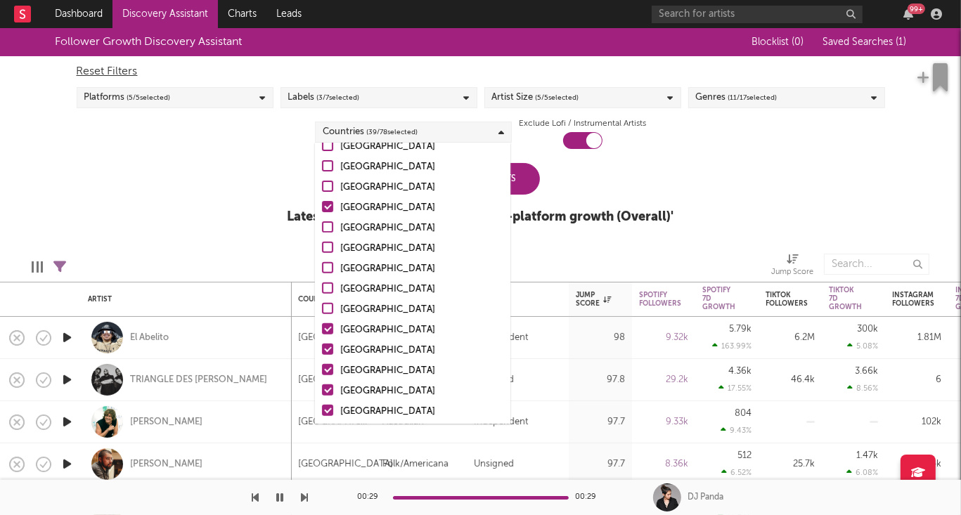
click at [322, 327] on input "Indonesia" at bounding box center [322, 330] width 0 height 17
click at [327, 349] on div at bounding box center [327, 349] width 11 height 11
click at [322, 349] on input "South Africa" at bounding box center [322, 350] width 0 height 17
click at [327, 369] on div at bounding box center [327, 369] width 11 height 11
click at [322, 369] on input "Philippines" at bounding box center [322, 371] width 0 height 17
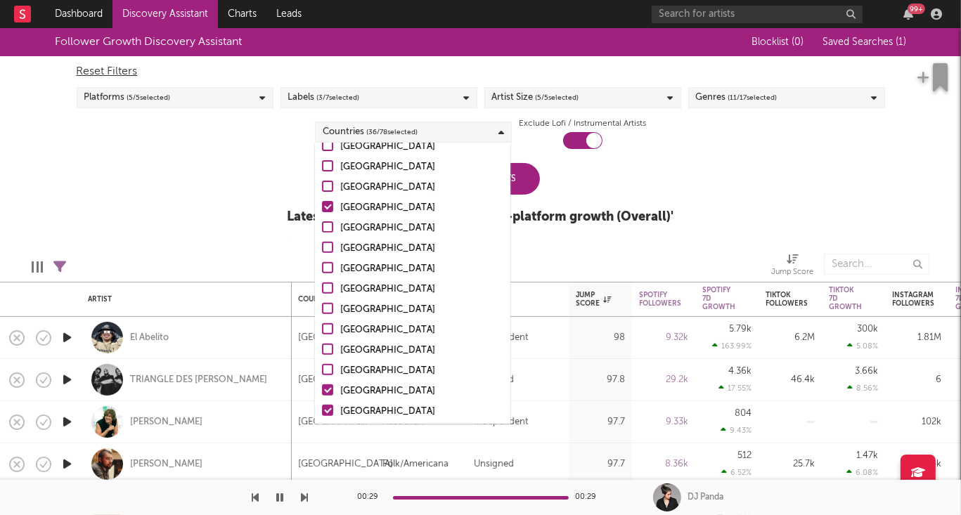
scroll to position [564, 0]
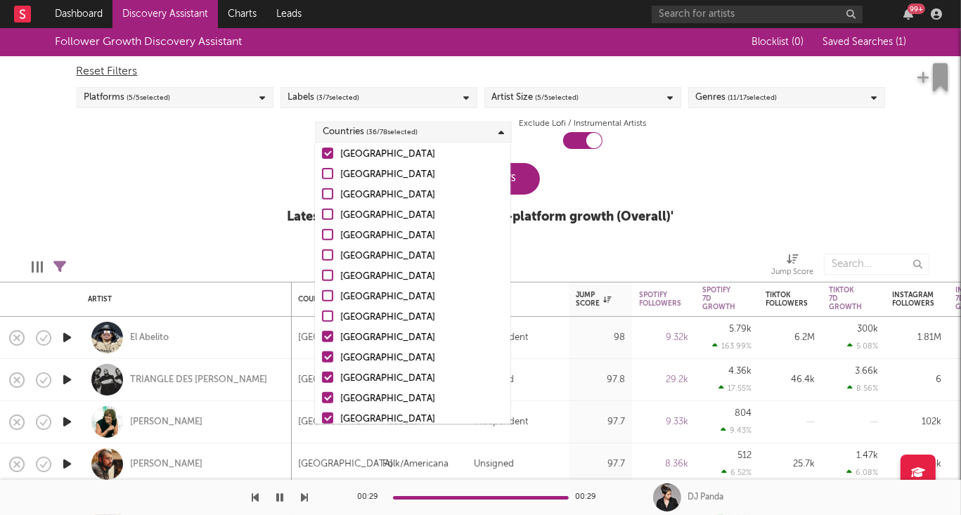
click at [328, 337] on div at bounding box center [327, 336] width 11 height 11
click at [322, 337] on input "Portugal" at bounding box center [322, 338] width 0 height 17
click at [328, 358] on div at bounding box center [327, 356] width 11 height 11
click at [322, 358] on input "New Zealand" at bounding box center [322, 358] width 0 height 17
click at [327, 376] on div at bounding box center [327, 377] width 11 height 11
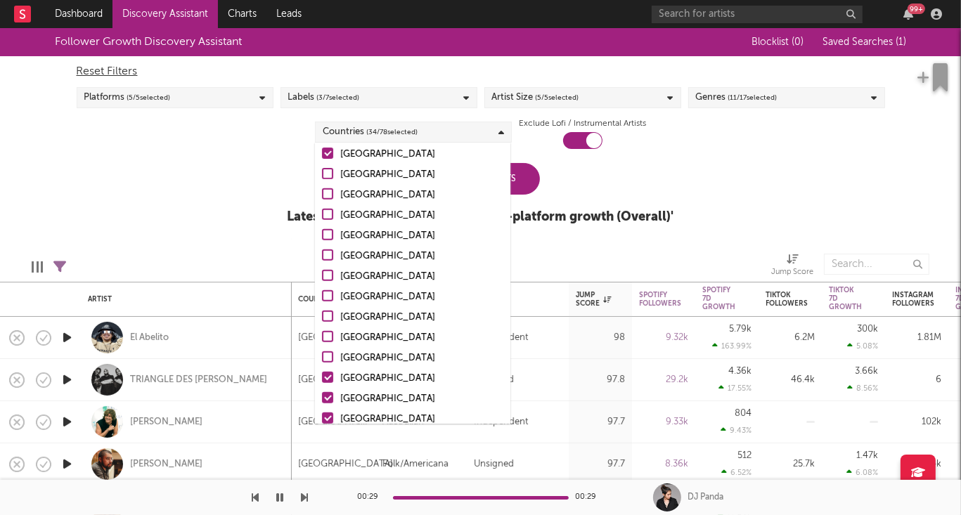
click at [322, 376] on input "Greece" at bounding box center [322, 378] width 0 height 17
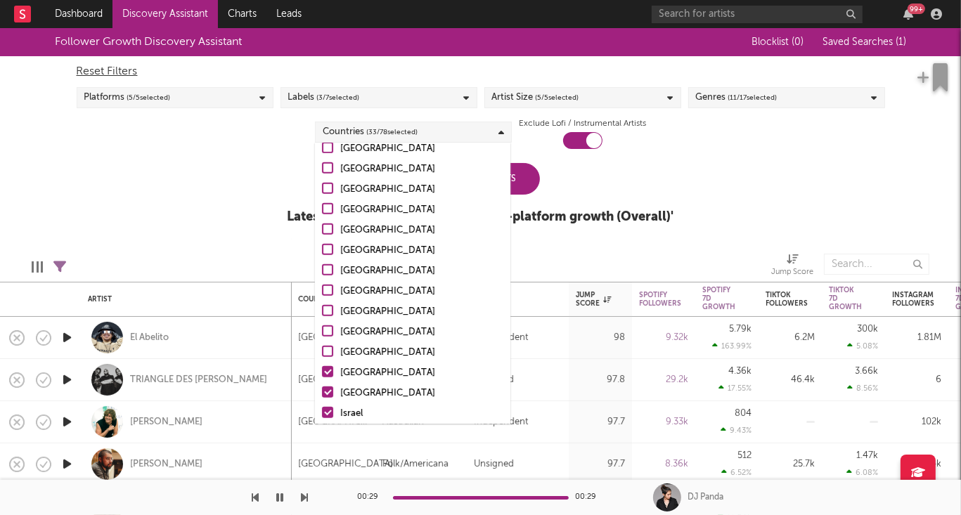
click at [329, 373] on div at bounding box center [327, 371] width 11 height 11
click at [322, 373] on input "Hungary" at bounding box center [322, 373] width 0 height 17
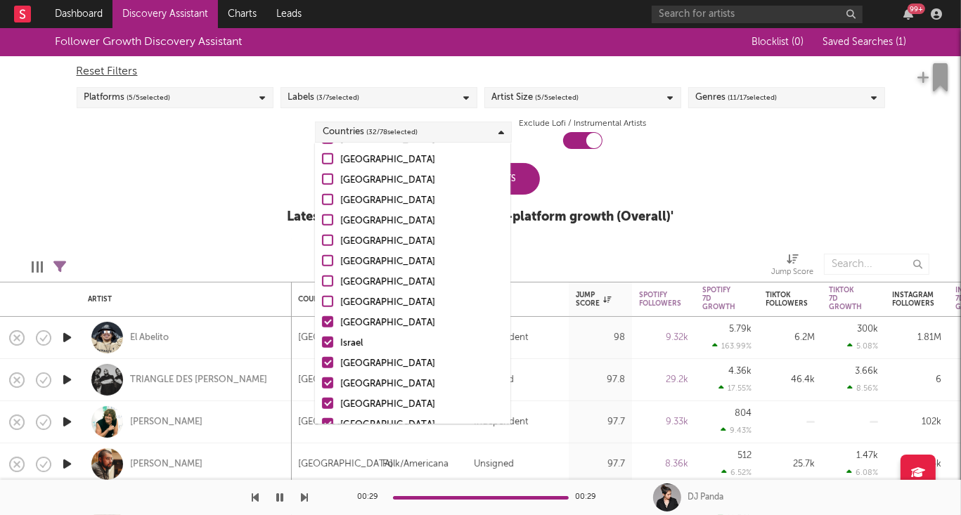
scroll to position [692, 0]
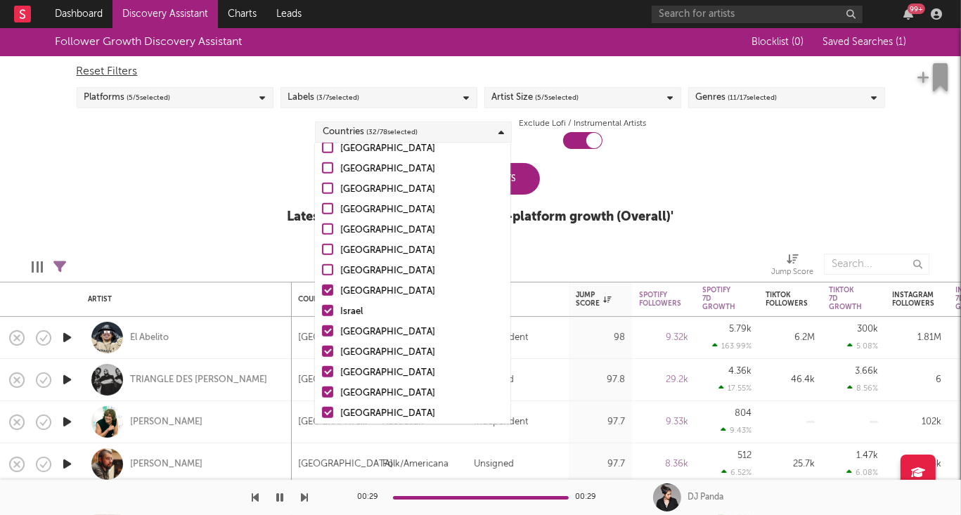
click at [328, 291] on div at bounding box center [327, 290] width 11 height 11
click at [322, 291] on input "Czech Republic" at bounding box center [322, 291] width 0 height 17
click at [326, 307] on div at bounding box center [327, 310] width 11 height 11
click at [322, 307] on input "Israel" at bounding box center [322, 312] width 0 height 17
click at [326, 332] on div at bounding box center [327, 330] width 11 height 11
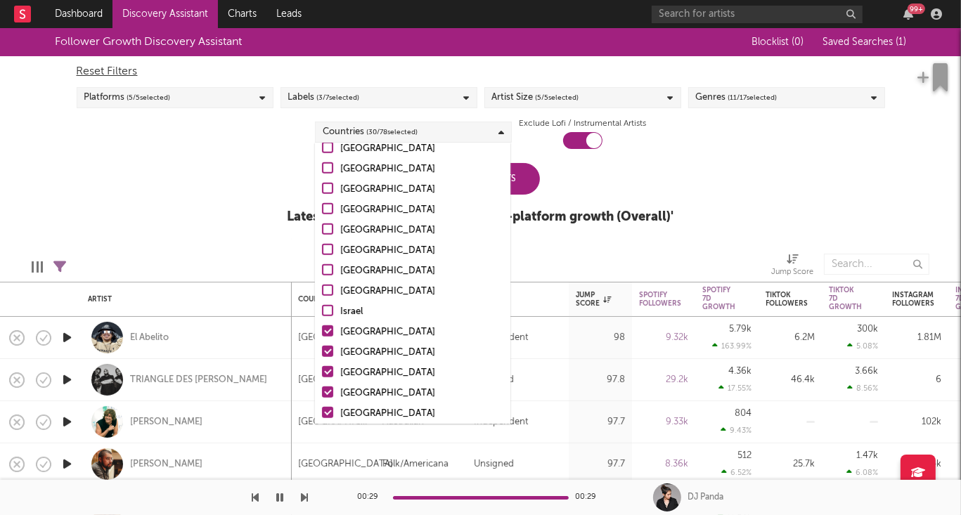
click at [322, 332] on input "Peru" at bounding box center [322, 332] width 0 height 17
click at [327, 351] on div at bounding box center [327, 351] width 11 height 11
click at [322, 351] on input "Thailand" at bounding box center [322, 352] width 0 height 17
click at [328, 374] on div at bounding box center [327, 371] width 11 height 11
click at [322, 374] on input "Malaysia" at bounding box center [322, 373] width 0 height 17
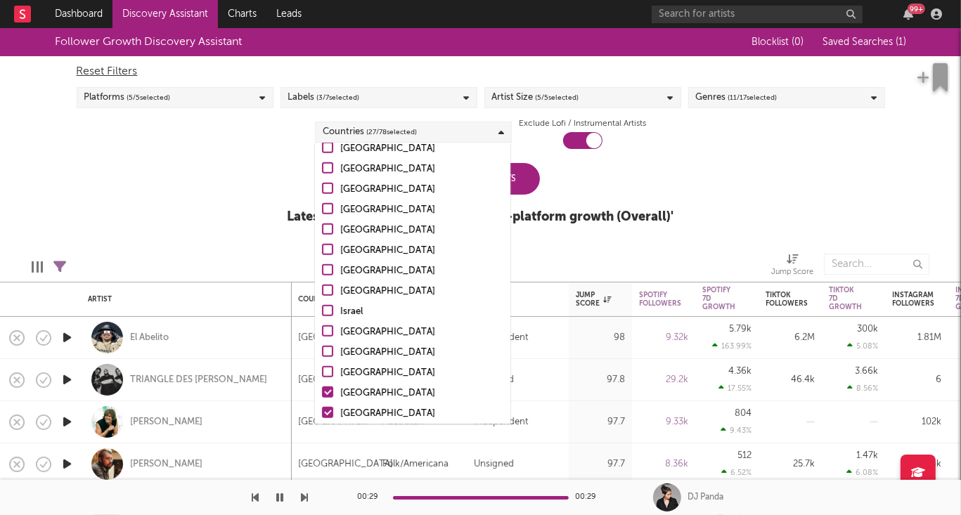
click at [328, 395] on div at bounding box center [327, 392] width 11 height 11
click at [322, 395] on input "Nigeria" at bounding box center [322, 393] width 0 height 17
click at [328, 351] on div at bounding box center [327, 351] width 11 height 11
click at [322, 351] on input "Thailand" at bounding box center [322, 352] width 0 height 17
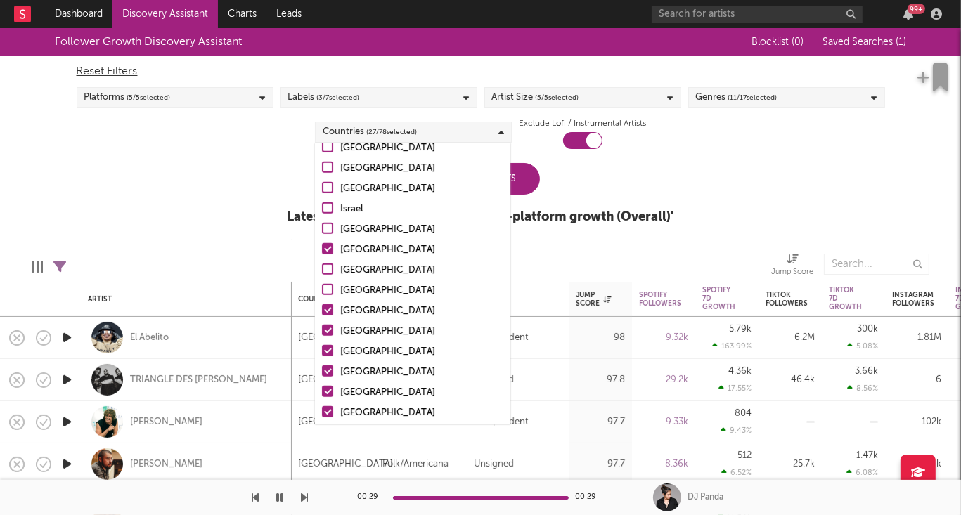
click at [323, 309] on div at bounding box center [327, 309] width 11 height 11
click at [322, 309] on input "Iceland" at bounding box center [322, 311] width 0 height 17
click at [328, 329] on div at bounding box center [327, 330] width 11 height 11
click at [322, 329] on input "Romania" at bounding box center [322, 331] width 0 height 17
click at [327, 353] on div at bounding box center [327, 350] width 11 height 11
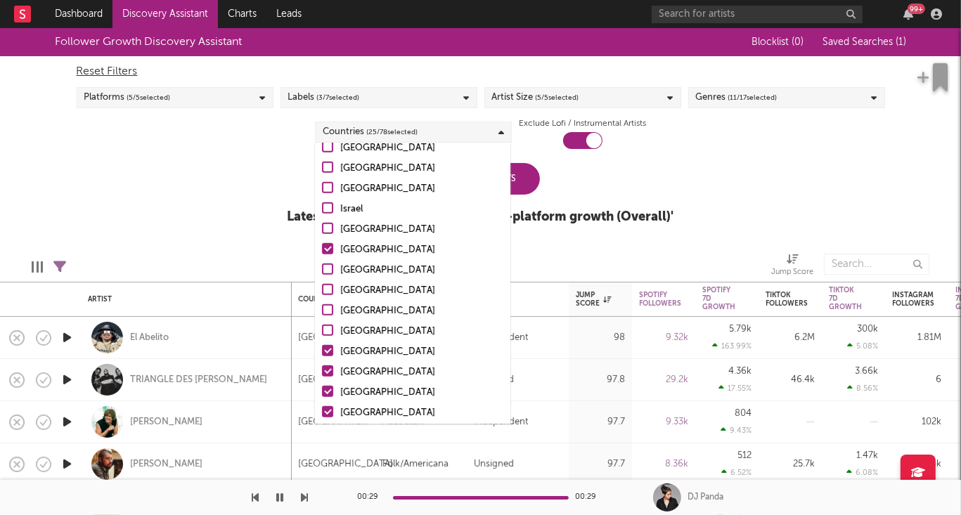
click at [322, 353] on input "Dominican Republic" at bounding box center [322, 352] width 0 height 17
click at [327, 367] on div at bounding box center [327, 371] width 11 height 11
click at [322, 367] on input "Jamaica" at bounding box center [322, 372] width 0 height 17
click at [328, 349] on div at bounding box center [327, 349] width 11 height 11
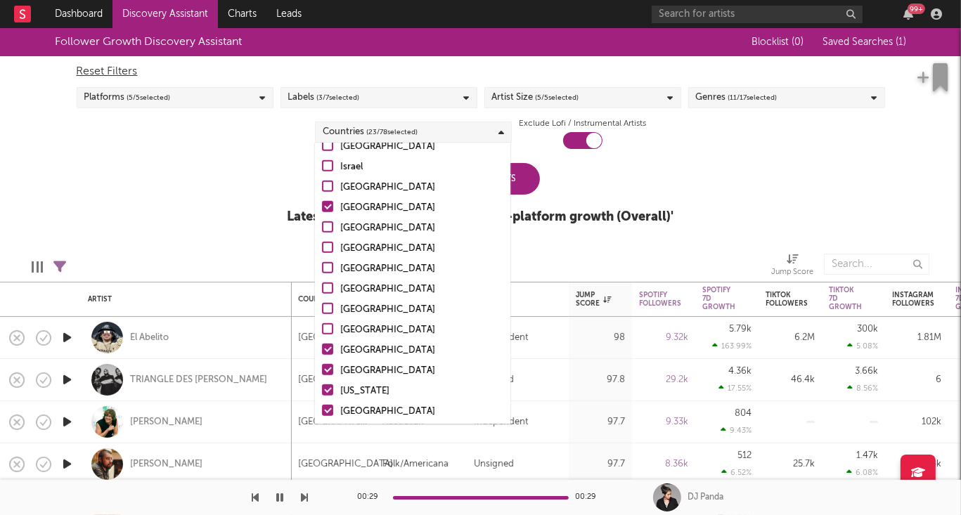
click at [322, 349] on input "Ukraine" at bounding box center [322, 350] width 0 height 17
click at [325, 364] on div at bounding box center [327, 369] width 11 height 11
click at [322, 363] on input "Vietnam" at bounding box center [322, 371] width 0 height 17
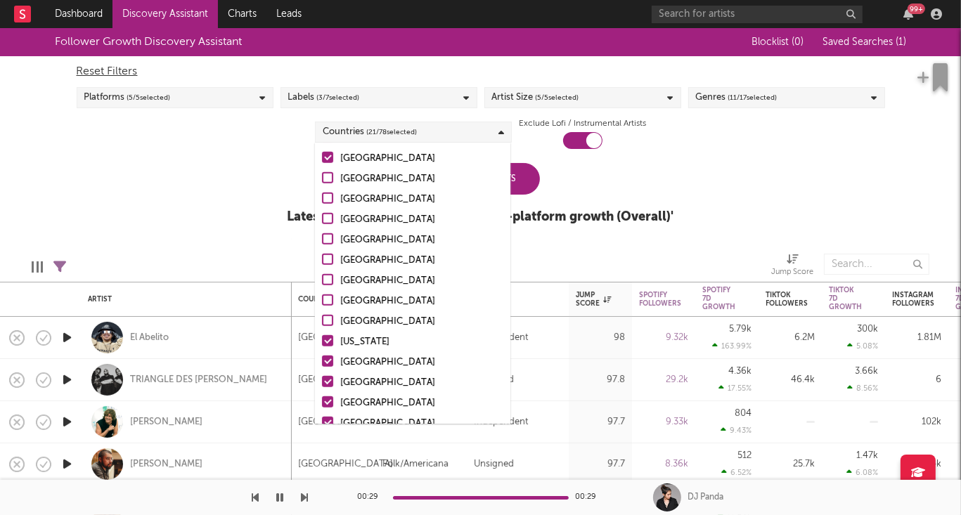
click at [325, 334] on label "Puerto Rico" at bounding box center [412, 342] width 181 height 17
click at [322, 334] on input "Puerto Rico" at bounding box center [322, 342] width 0 height 17
click at [327, 361] on div at bounding box center [327, 361] width 11 height 11
click at [322, 361] on input "Bulgaria" at bounding box center [322, 362] width 0 height 17
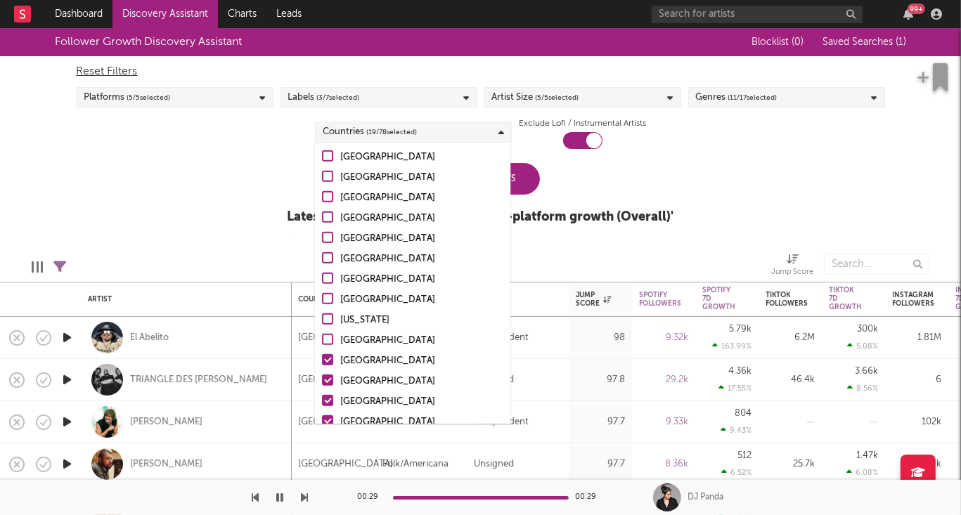
click at [327, 361] on div at bounding box center [327, 359] width 11 height 11
click at [322, 361] on input "Serbia" at bounding box center [322, 361] width 0 height 17
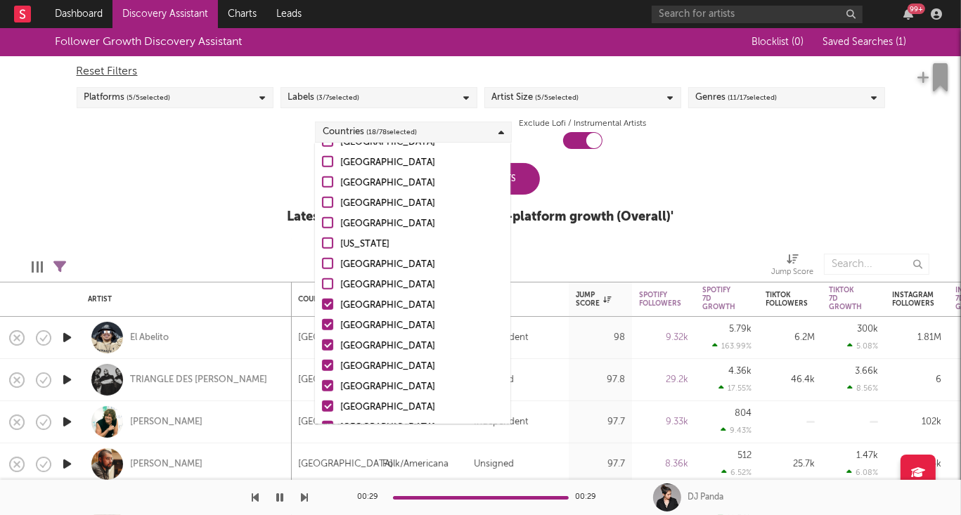
scroll to position [985, 0]
click at [324, 299] on div at bounding box center [327, 303] width 11 height 11
click at [322, 299] on input "Singapore" at bounding box center [322, 305] width 0 height 17
click at [327, 328] on div at bounding box center [327, 323] width 11 height 11
click at [322, 328] on input "Ecuador" at bounding box center [322, 325] width 0 height 17
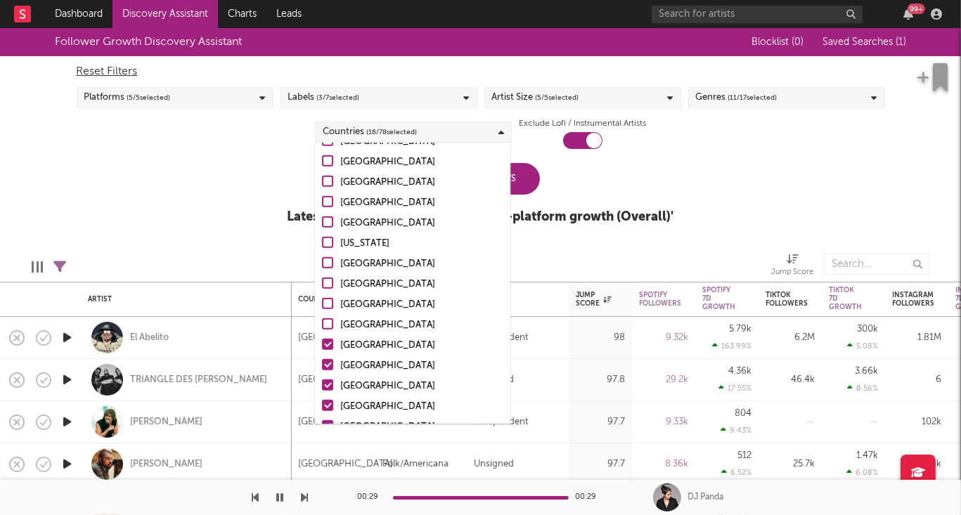
click at [327, 347] on div at bounding box center [327, 344] width 11 height 11
click at [322, 347] on input "Venezuela" at bounding box center [322, 345] width 0 height 17
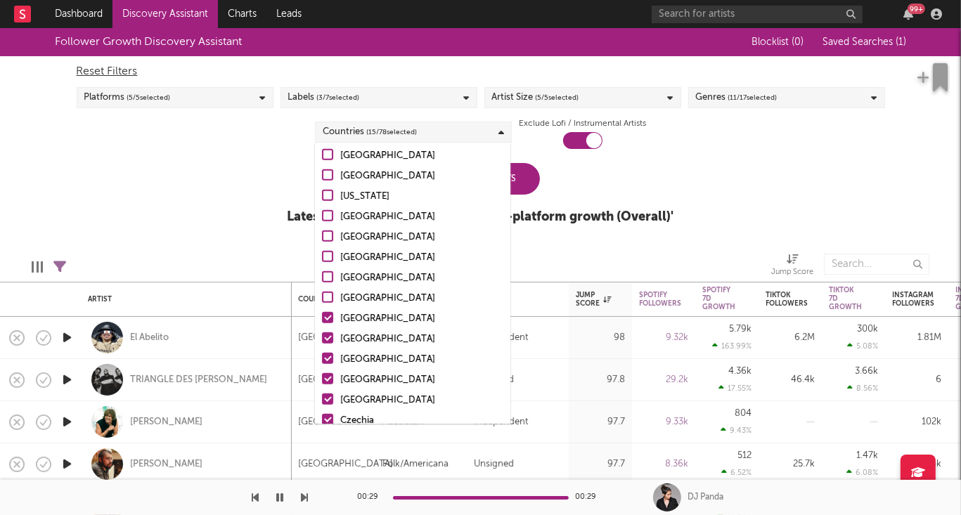
click at [328, 317] on div at bounding box center [327, 317] width 11 height 11
click at [322, 317] on input "Croatia" at bounding box center [322, 319] width 0 height 17
click at [328, 339] on div at bounding box center [327, 337] width 11 height 11
click at [322, 339] on input "Slovakia" at bounding box center [322, 339] width 0 height 17
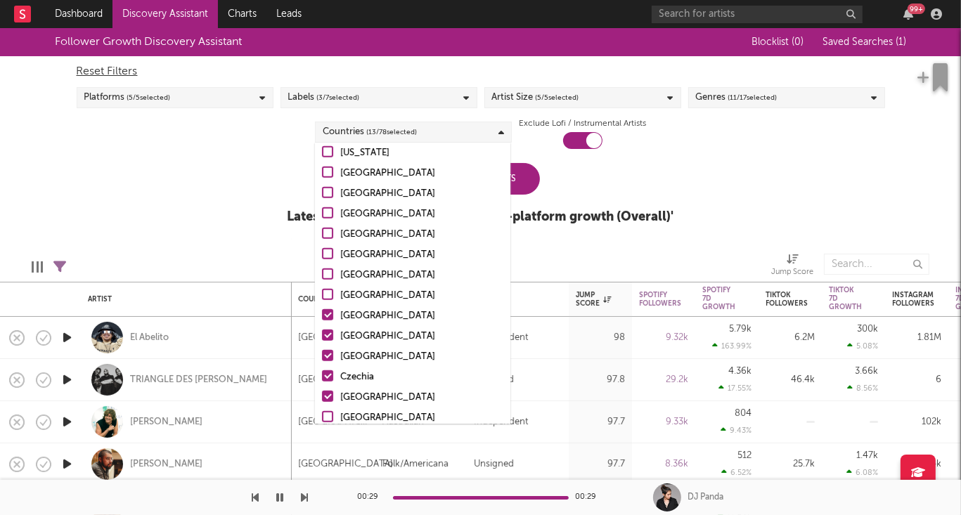
click at [326, 308] on label "Latvia" at bounding box center [412, 316] width 181 height 17
click at [322, 308] on input "Latvia" at bounding box center [322, 316] width 0 height 17
click at [327, 335] on div at bounding box center [327, 335] width 11 height 11
click at [322, 335] on input "Lithuania" at bounding box center [322, 336] width 0 height 17
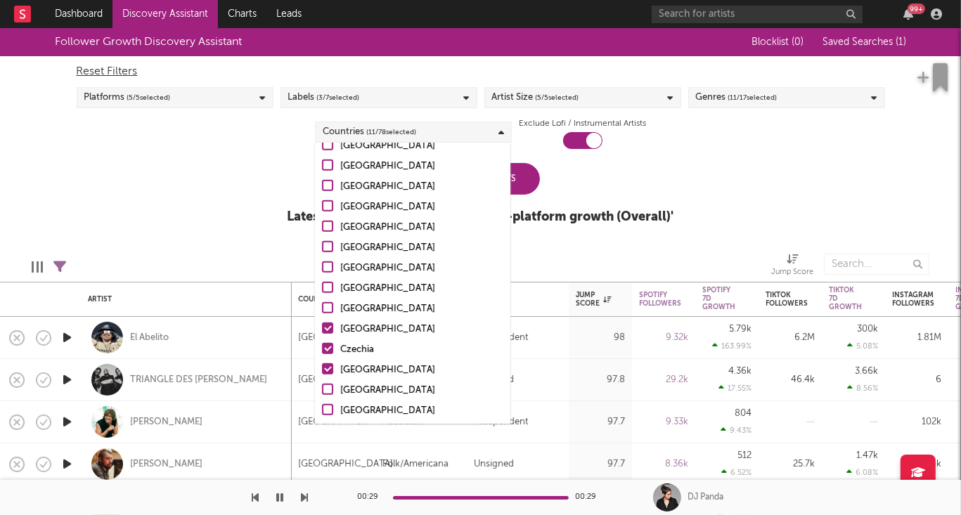
scroll to position [1104, 0]
click at [327, 327] on div at bounding box center [327, 326] width 11 height 11
click at [322, 327] on input "Ghana" at bounding box center [322, 328] width 0 height 17
click at [328, 351] on div at bounding box center [327, 347] width 11 height 11
click at [322, 351] on input "Czechia" at bounding box center [322, 348] width 0 height 17
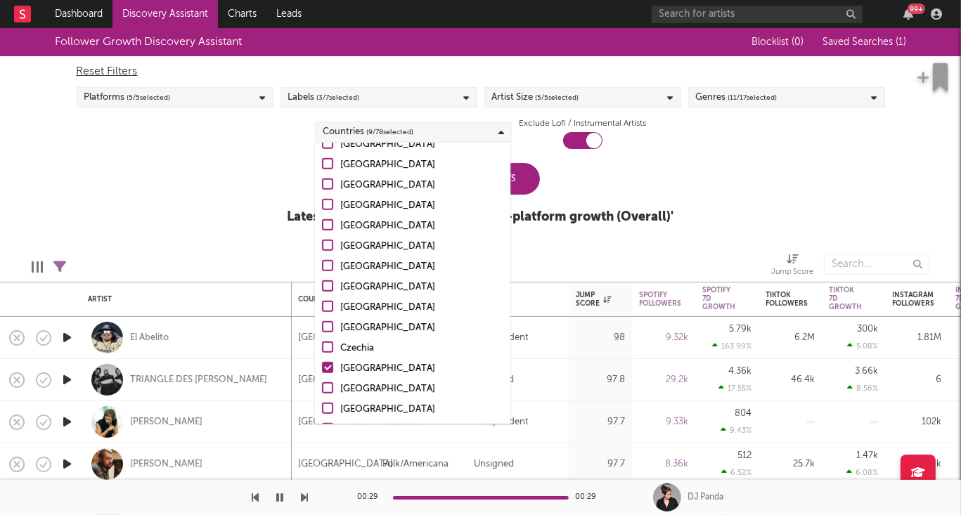
click at [328, 369] on div at bounding box center [327, 367] width 11 height 11
click at [322, 369] on input "Luxembourg" at bounding box center [322, 369] width 0 height 17
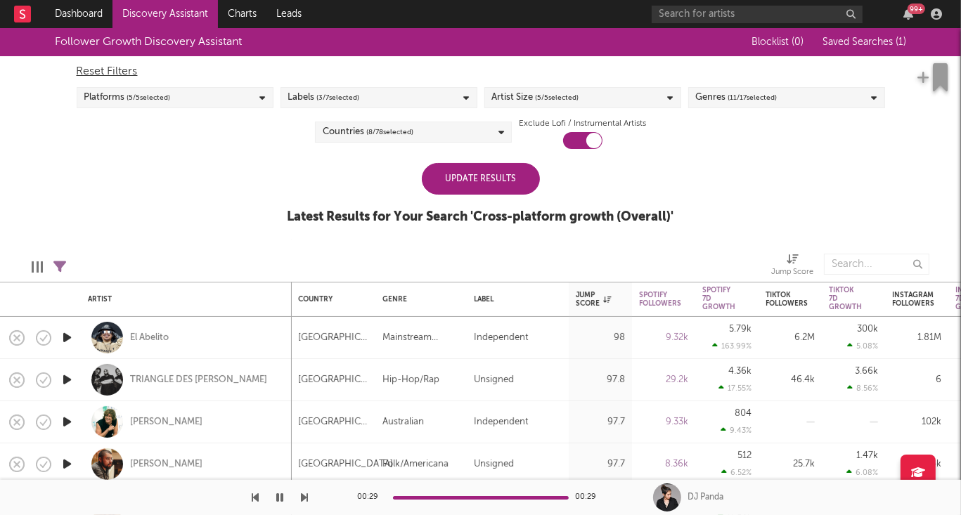
click at [519, 182] on div "Update Results" at bounding box center [481, 179] width 118 height 32
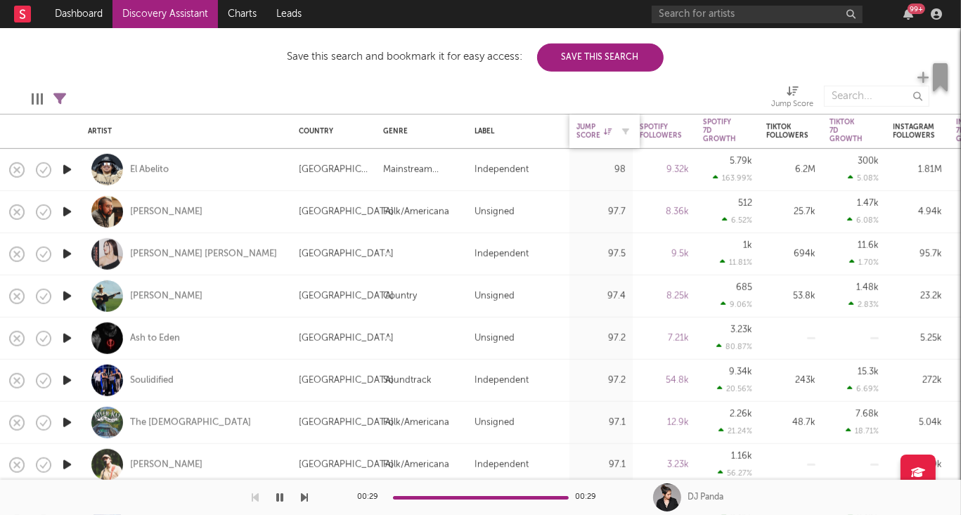
click at [587, 134] on div "Jump Score" at bounding box center [593, 131] width 35 height 17
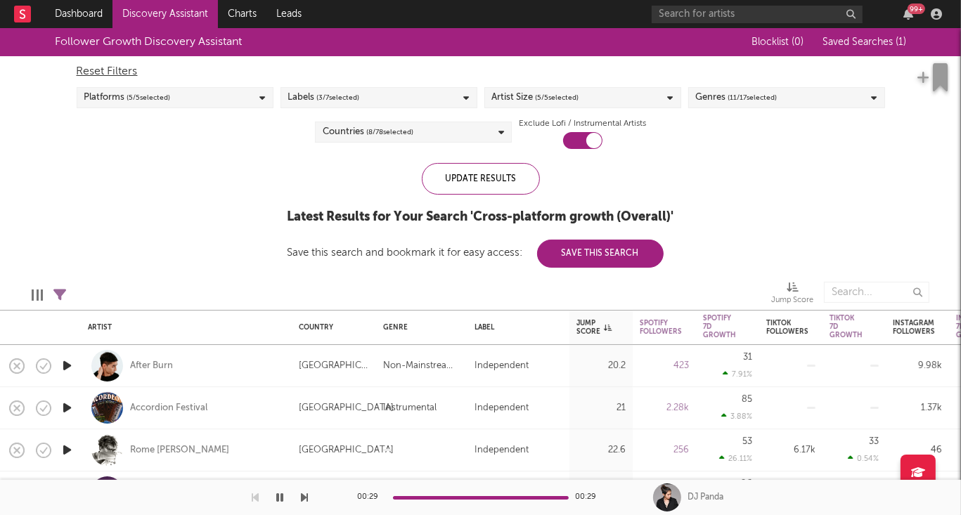
click at [366, 96] on div "Labels ( 3 / 7 selected)" at bounding box center [378, 97] width 197 height 21
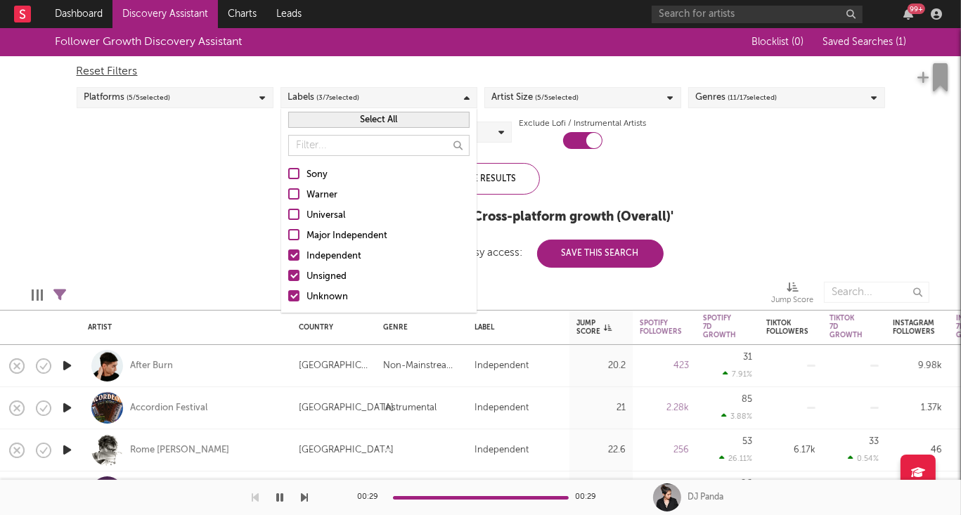
click at [213, 226] on div "Follower Growth Discovery Assistant Blocklist ( 0 ) Saved Searches ( 1 ) Reset …" at bounding box center [480, 148] width 961 height 240
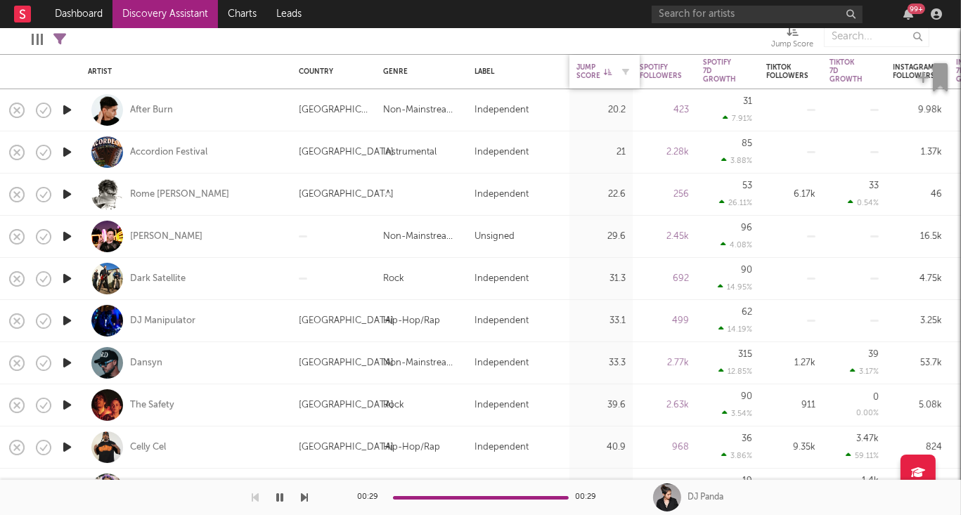
click at [597, 69] on div "Jump Score" at bounding box center [593, 71] width 35 height 17
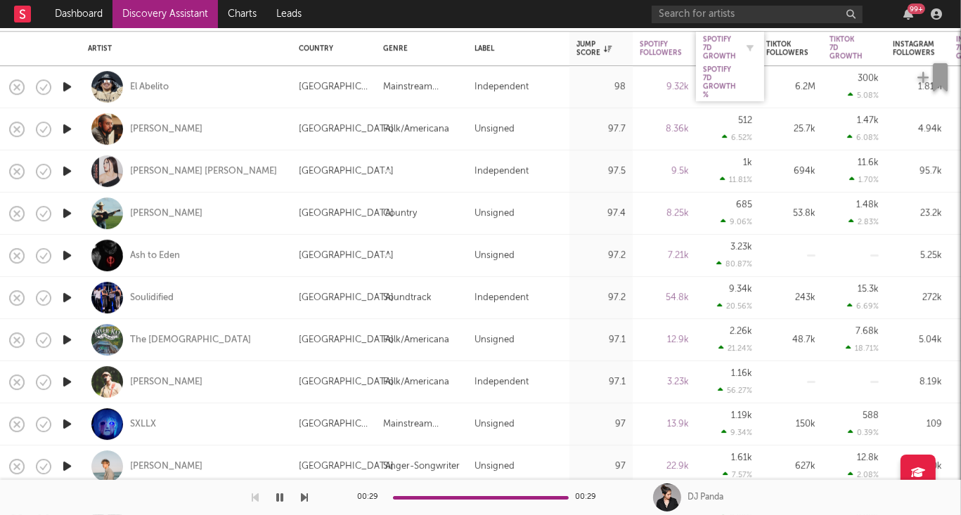
click at [723, 46] on div "Spotify 7D Growth" at bounding box center [719, 47] width 33 height 25
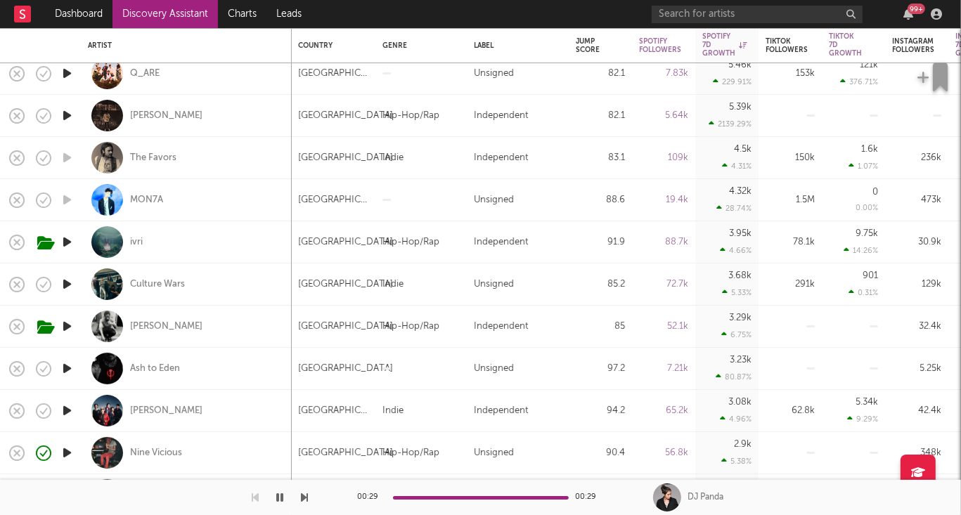
click at [66, 242] on icon "button" at bounding box center [67, 242] width 15 height 18
click at [68, 283] on icon "button" at bounding box center [67, 285] width 15 height 18
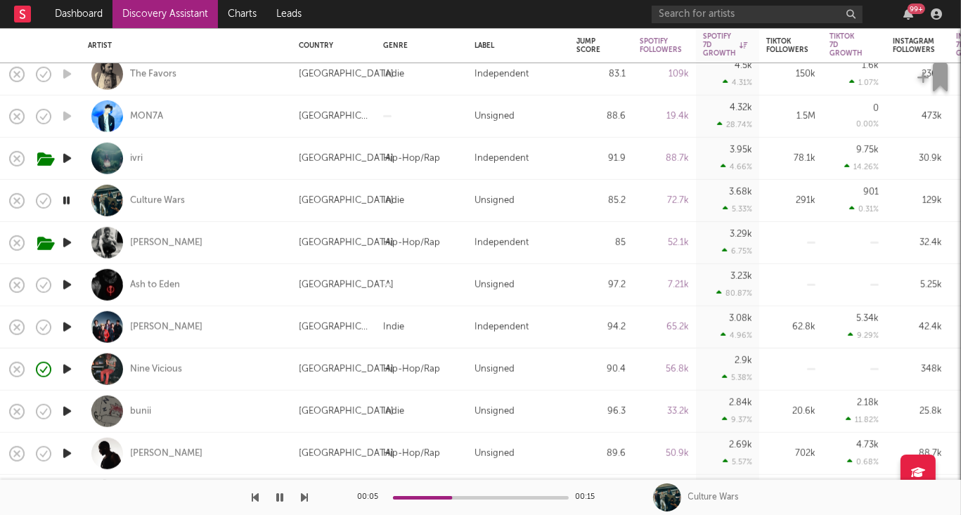
click at [70, 246] on icon "button" at bounding box center [67, 243] width 15 height 18
click at [67, 288] on icon "button" at bounding box center [67, 285] width 15 height 18
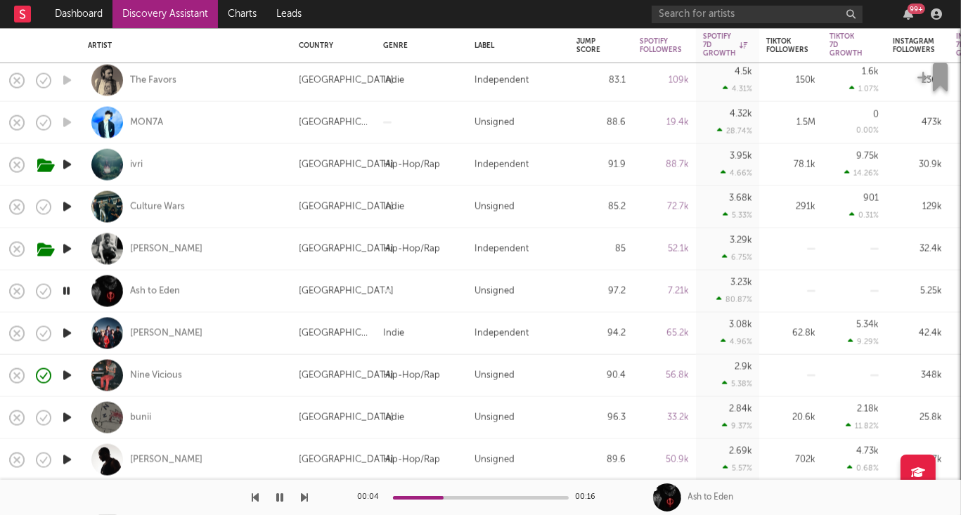
click at [65, 333] on icon "button" at bounding box center [67, 334] width 15 height 18
click at [68, 375] on icon "button" at bounding box center [67, 376] width 15 height 18
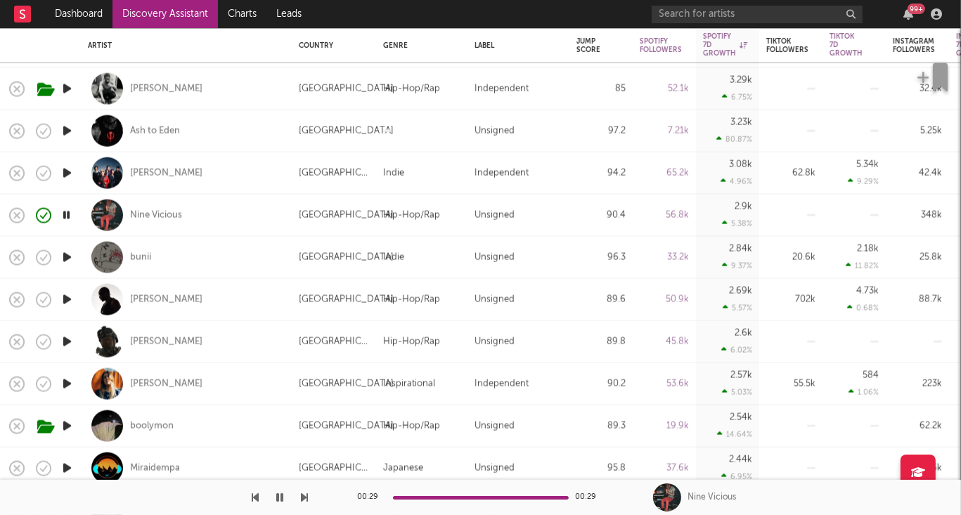
click at [72, 253] on icon "button" at bounding box center [67, 258] width 15 height 18
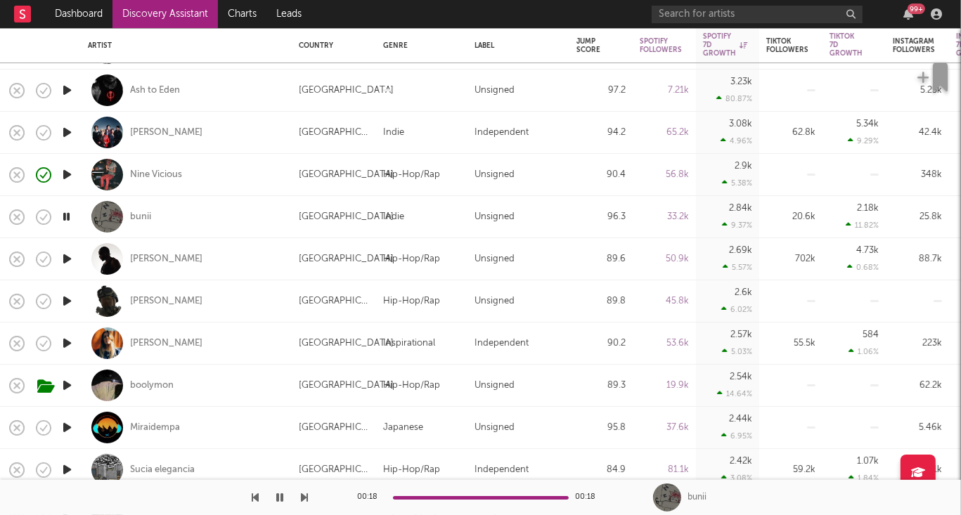
click at [66, 258] on icon "button" at bounding box center [67, 259] width 15 height 18
click at [151, 261] on div "[PERSON_NAME]" at bounding box center [166, 259] width 72 height 13
click at [65, 299] on icon "button" at bounding box center [67, 301] width 15 height 18
click at [66, 254] on icon "button" at bounding box center [67, 259] width 15 height 18
click at [66, 302] on icon "button" at bounding box center [67, 301] width 15 height 18
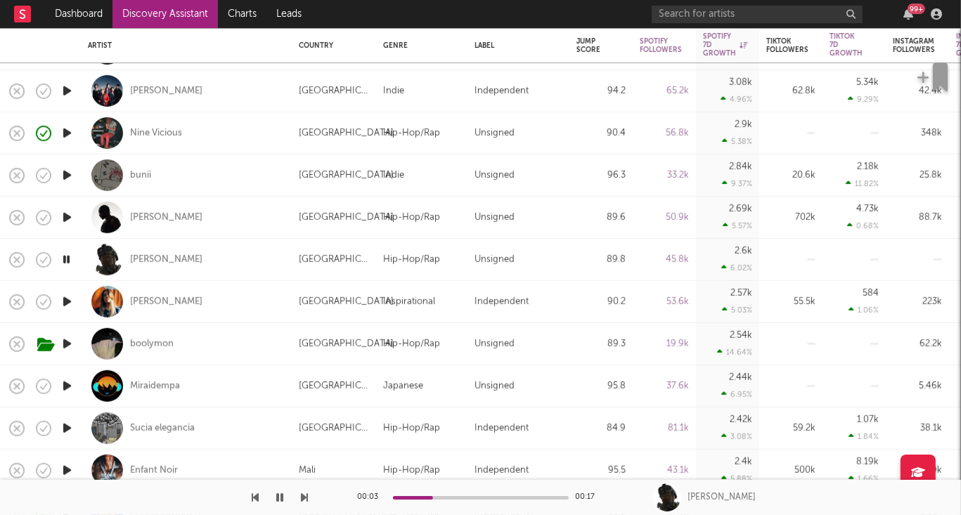
click at [66, 304] on icon "button" at bounding box center [67, 302] width 15 height 18
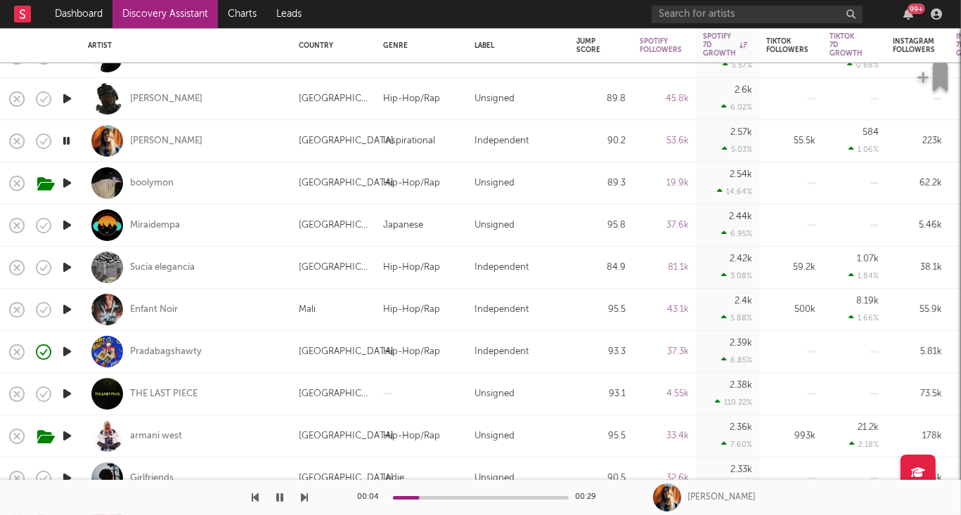
click at [67, 224] on icon "button" at bounding box center [67, 225] width 15 height 18
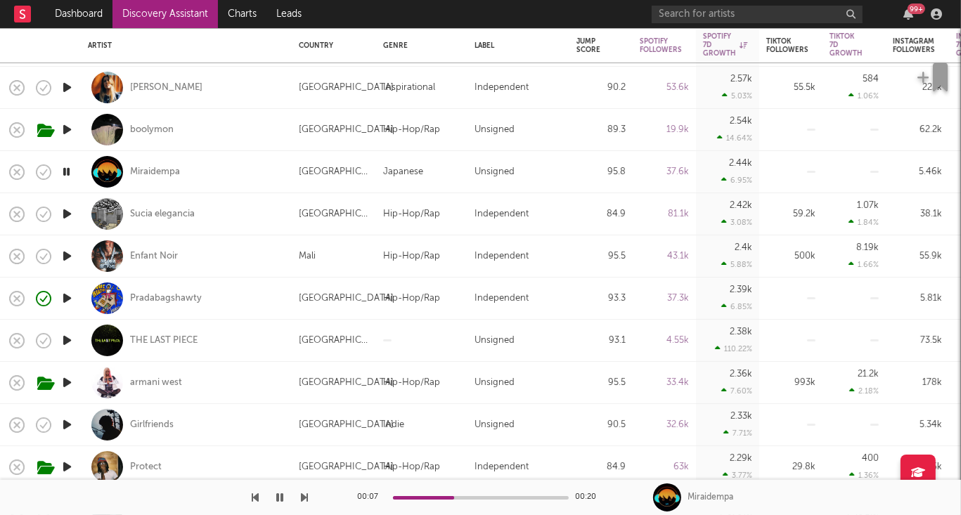
click at [68, 215] on icon "button" at bounding box center [67, 214] width 15 height 18
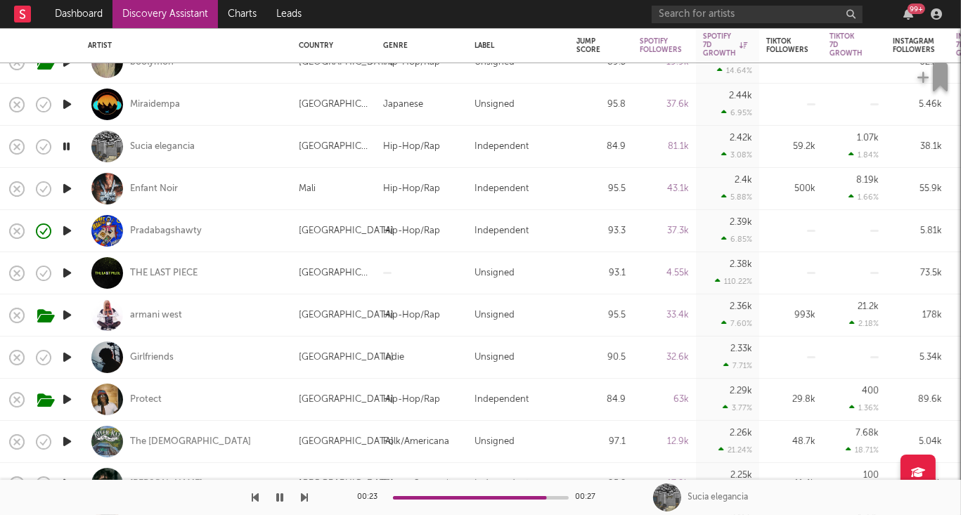
click at [68, 314] on icon "button" at bounding box center [67, 315] width 15 height 18
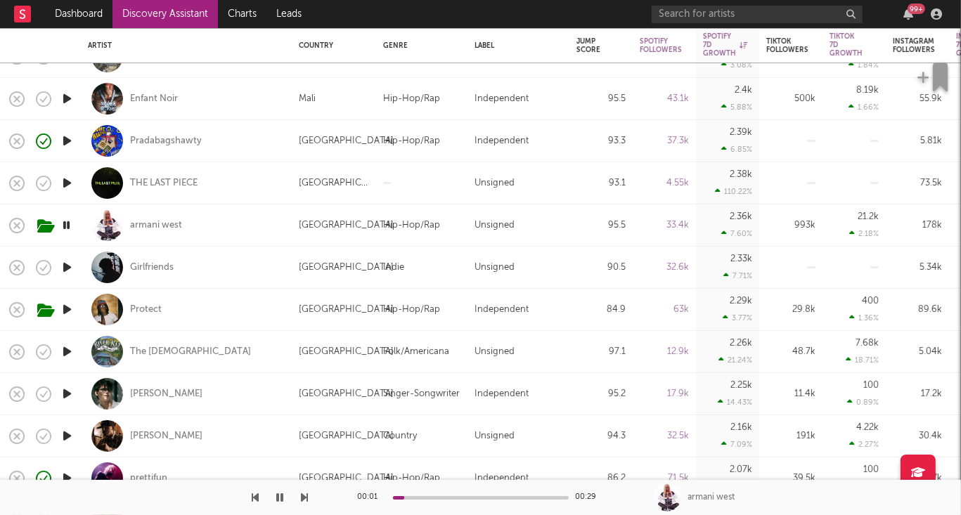
click at [67, 264] on icon "button" at bounding box center [67, 268] width 15 height 18
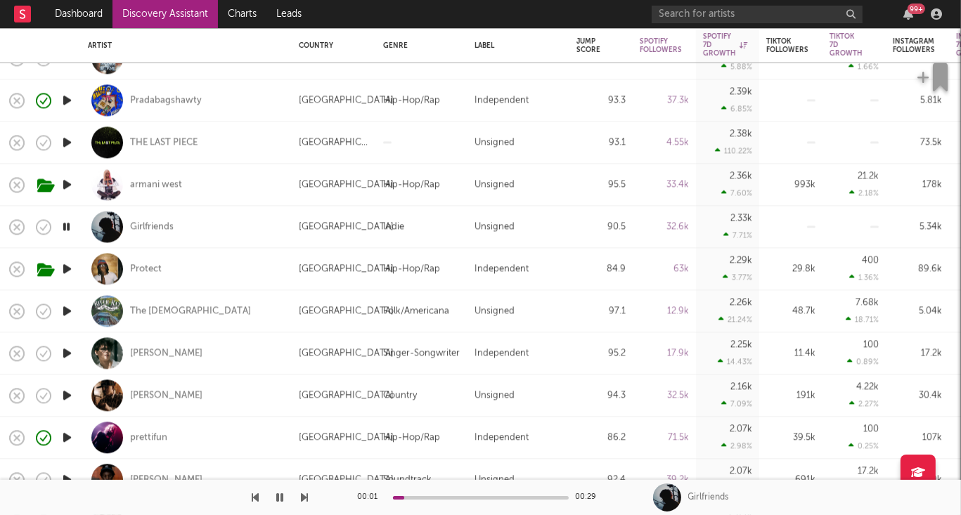
click at [67, 269] on icon "button" at bounding box center [67, 269] width 15 height 18
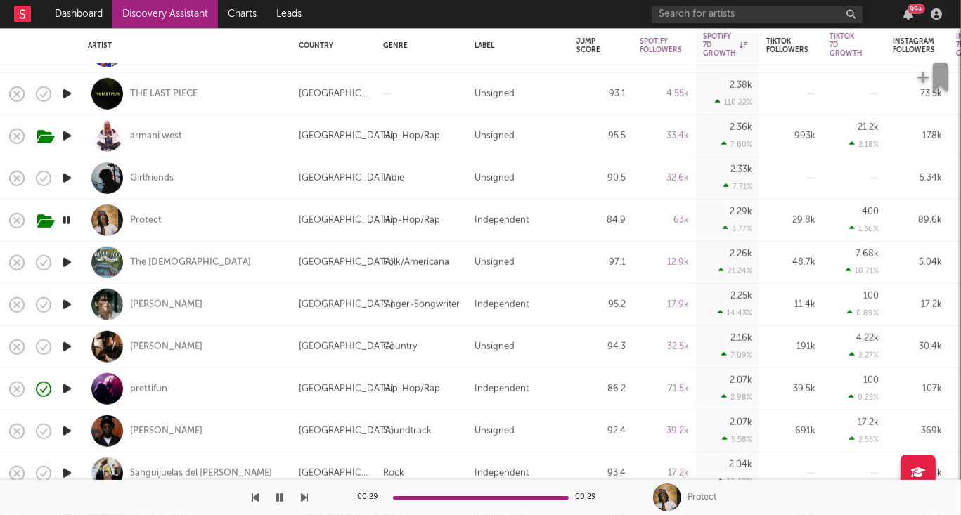
click at [67, 264] on icon "button" at bounding box center [67, 263] width 15 height 18
click at [67, 307] on icon "button" at bounding box center [67, 305] width 15 height 18
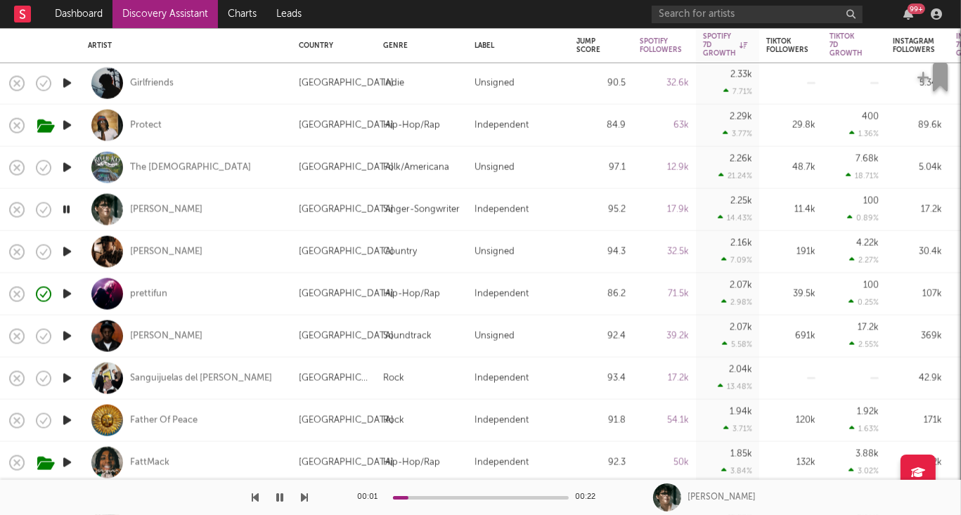
click at [71, 247] on icon "button" at bounding box center [67, 252] width 15 height 18
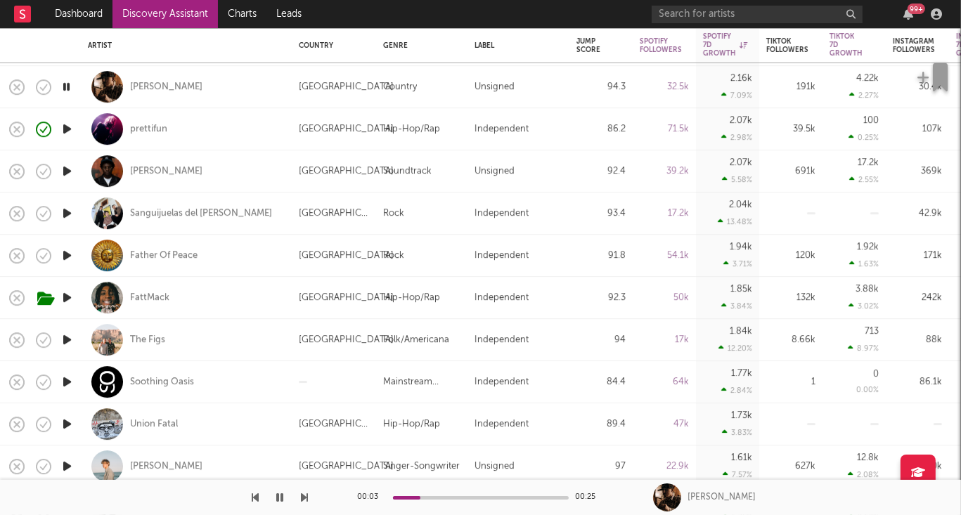
click at [75, 173] on div at bounding box center [67, 171] width 28 height 42
select select "1w"
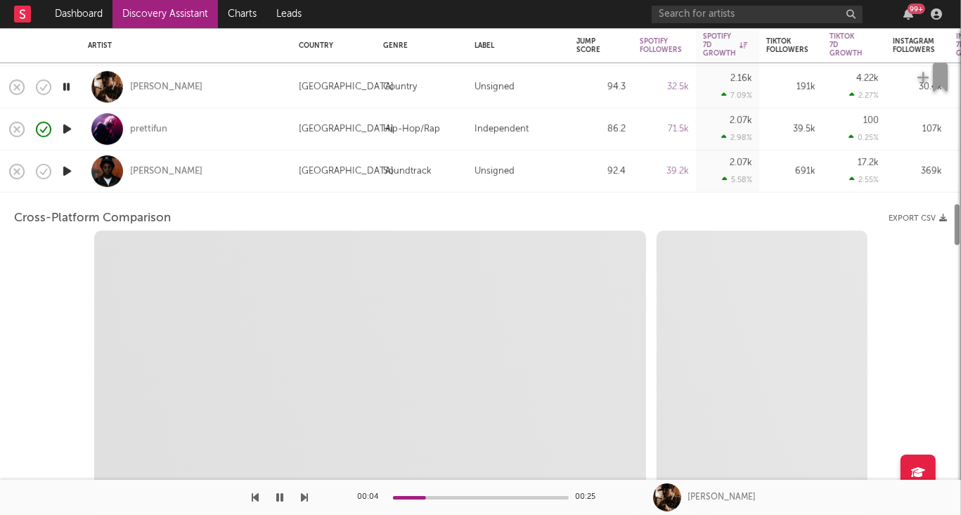
select select "1w"
click at [63, 172] on icon "button" at bounding box center [67, 171] width 15 height 18
click at [77, 176] on div at bounding box center [67, 171] width 28 height 42
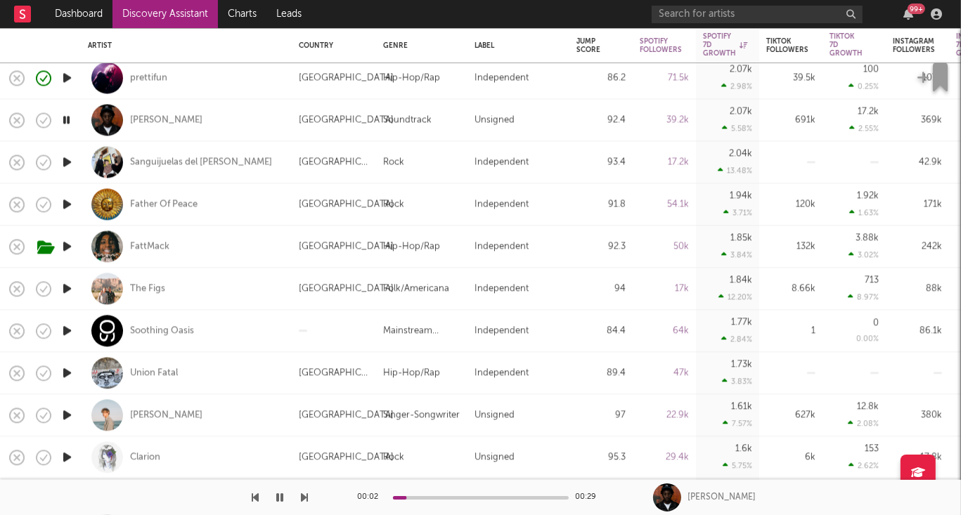
click at [70, 163] on icon "button" at bounding box center [67, 162] width 15 height 18
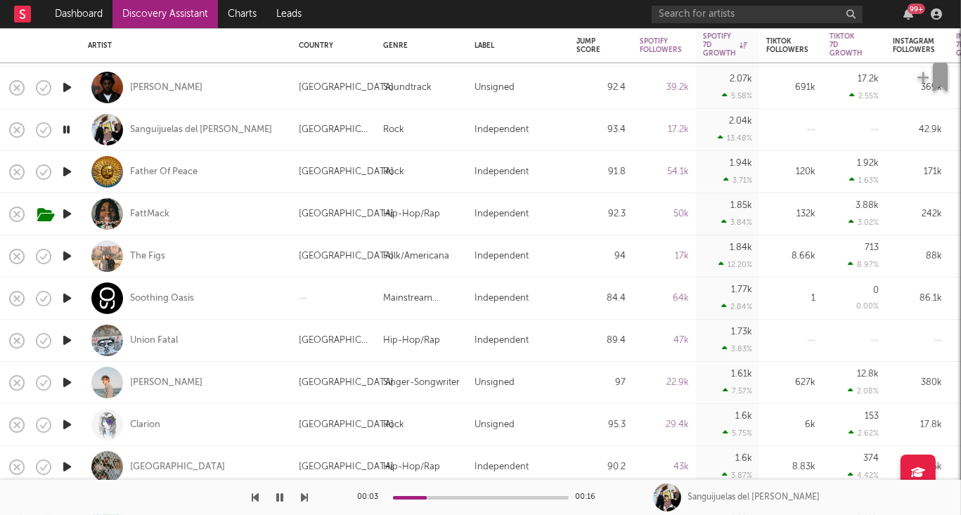
click at [65, 173] on icon "button" at bounding box center [67, 172] width 15 height 18
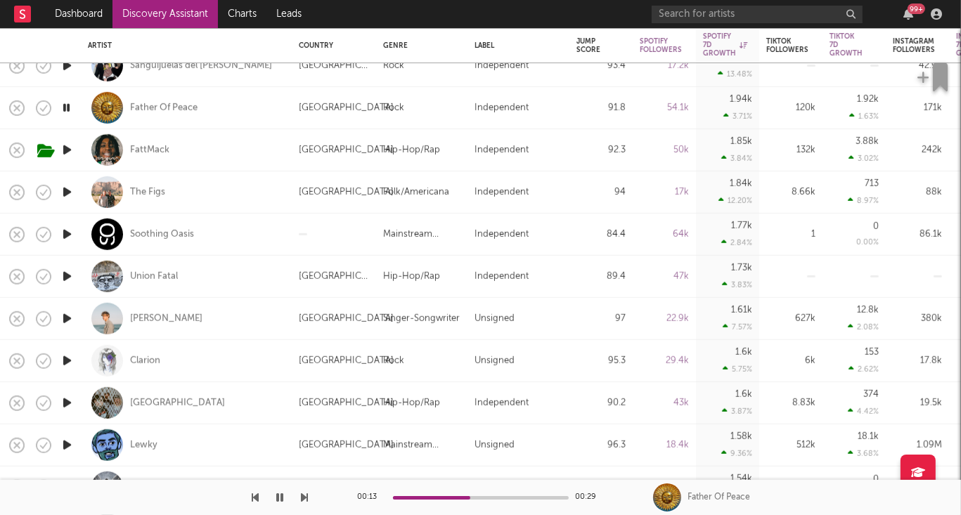
click at [64, 150] on icon "button" at bounding box center [67, 150] width 15 height 18
click at [64, 191] on icon "button" at bounding box center [67, 192] width 15 height 18
click at [67, 275] on icon "button" at bounding box center [67, 277] width 15 height 18
click at [66, 318] on icon "button" at bounding box center [67, 319] width 15 height 18
click at [909, 15] on icon "button" at bounding box center [908, 13] width 10 height 11
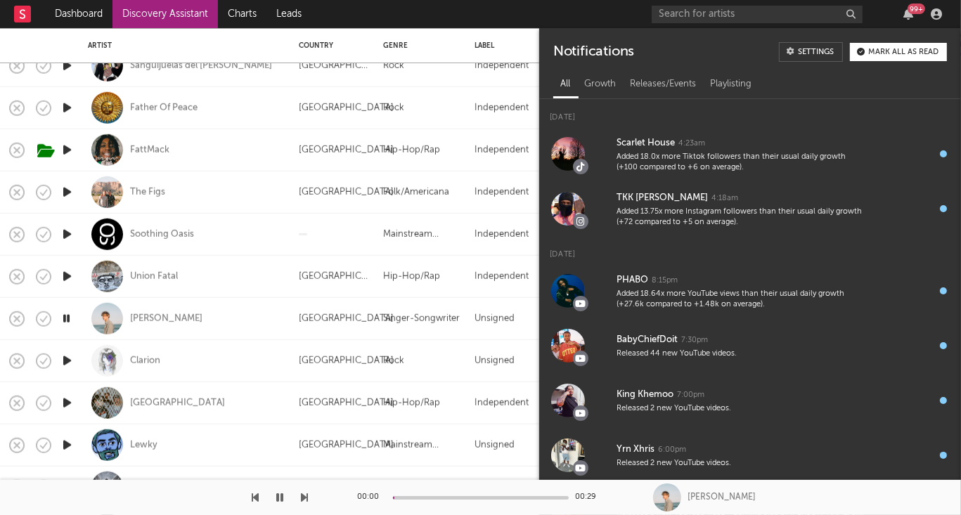
click at [896, 55] on div "Mark all as read" at bounding box center [903, 52] width 70 height 8
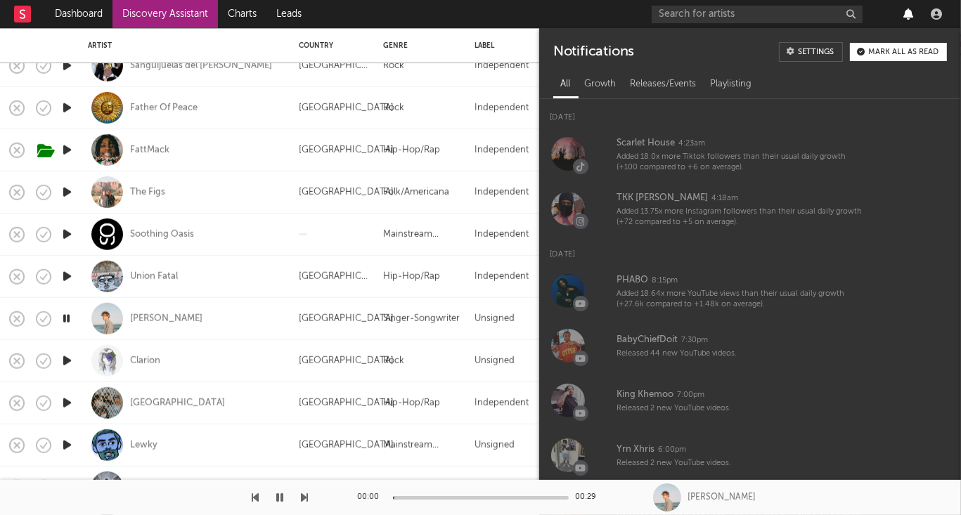
click at [907, 18] on icon "button" at bounding box center [908, 13] width 10 height 11
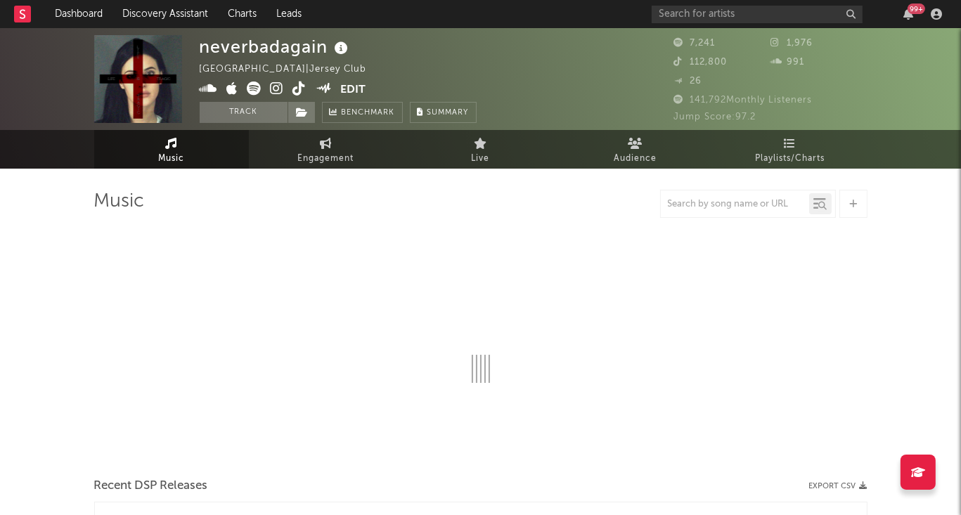
select select "1w"
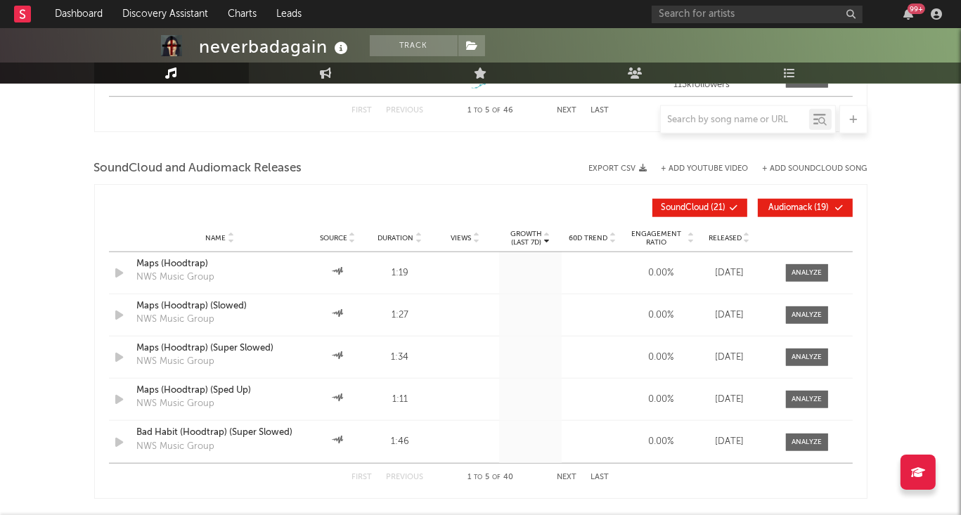
scroll to position [1233, 0]
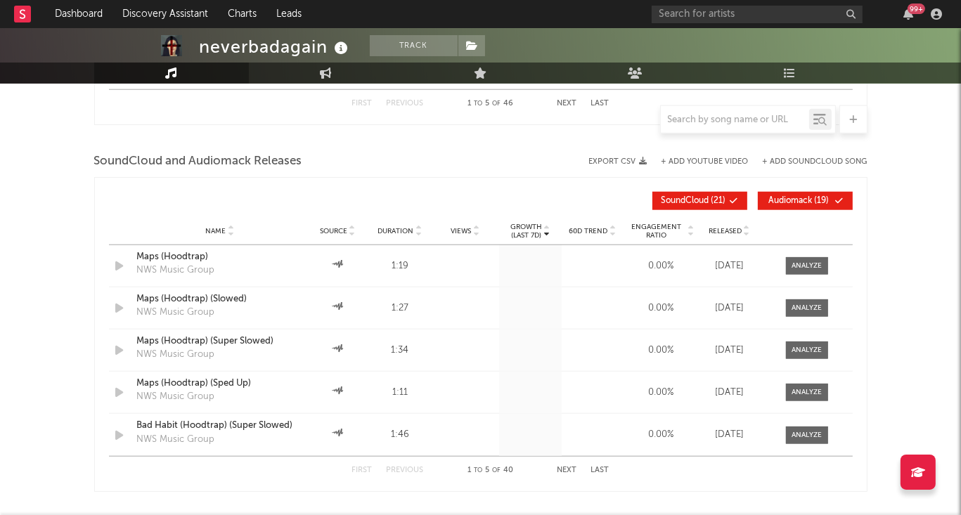
click at [169, 270] on div "NWS Music Group" at bounding box center [176, 271] width 78 height 14
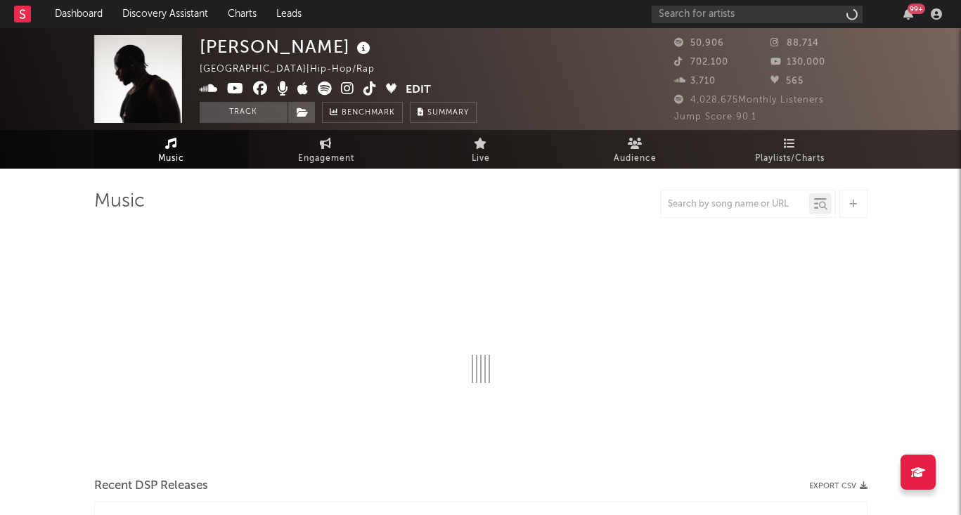
select select "6m"
